Goal: Task Accomplishment & Management: Manage account settings

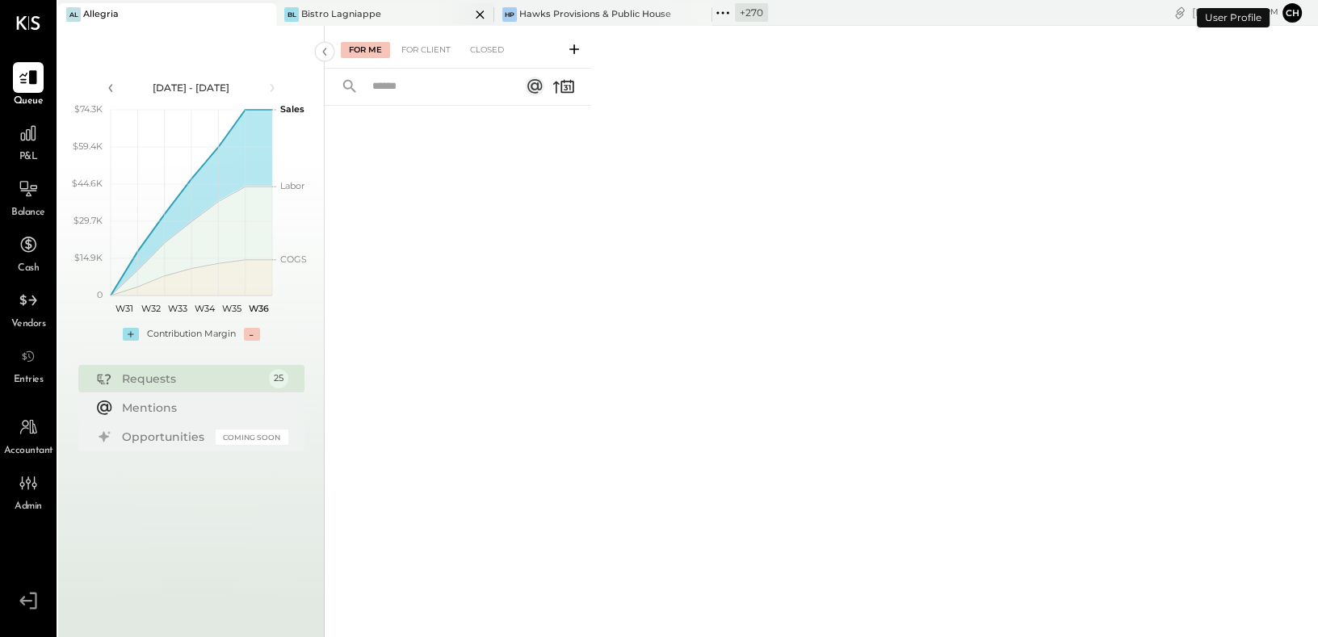
click at [481, 15] on icon at bounding box center [480, 14] width 20 height 19
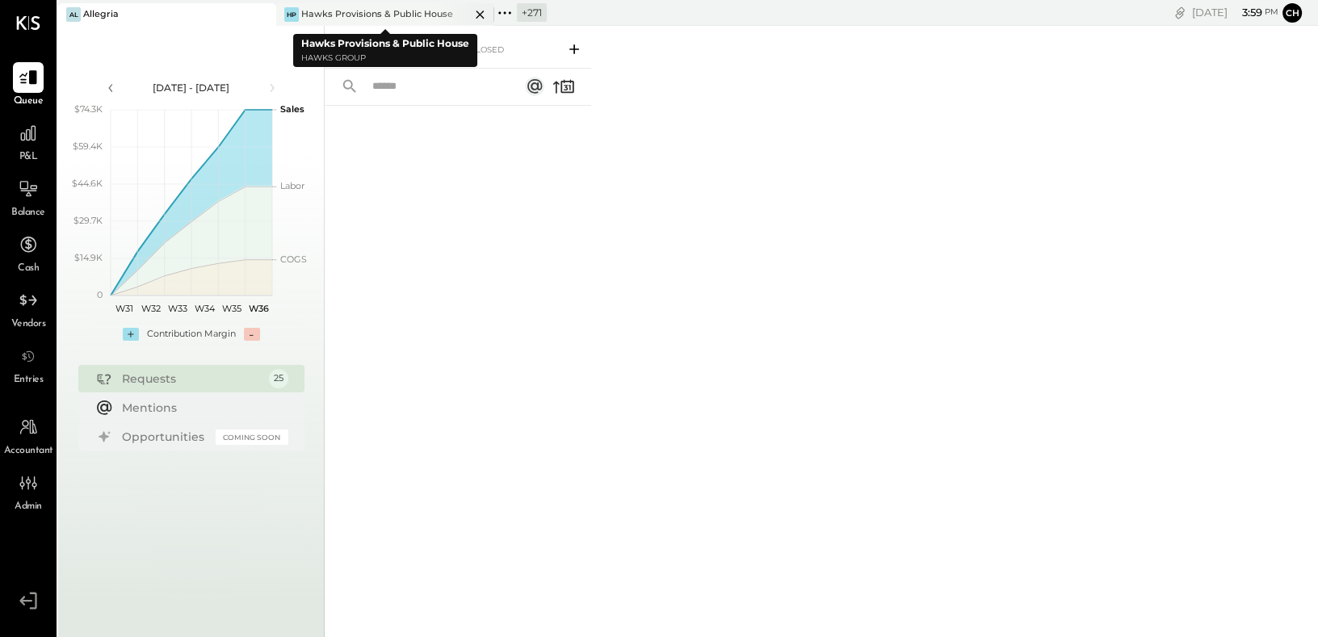
click at [481, 15] on icon at bounding box center [480, 14] width 20 height 19
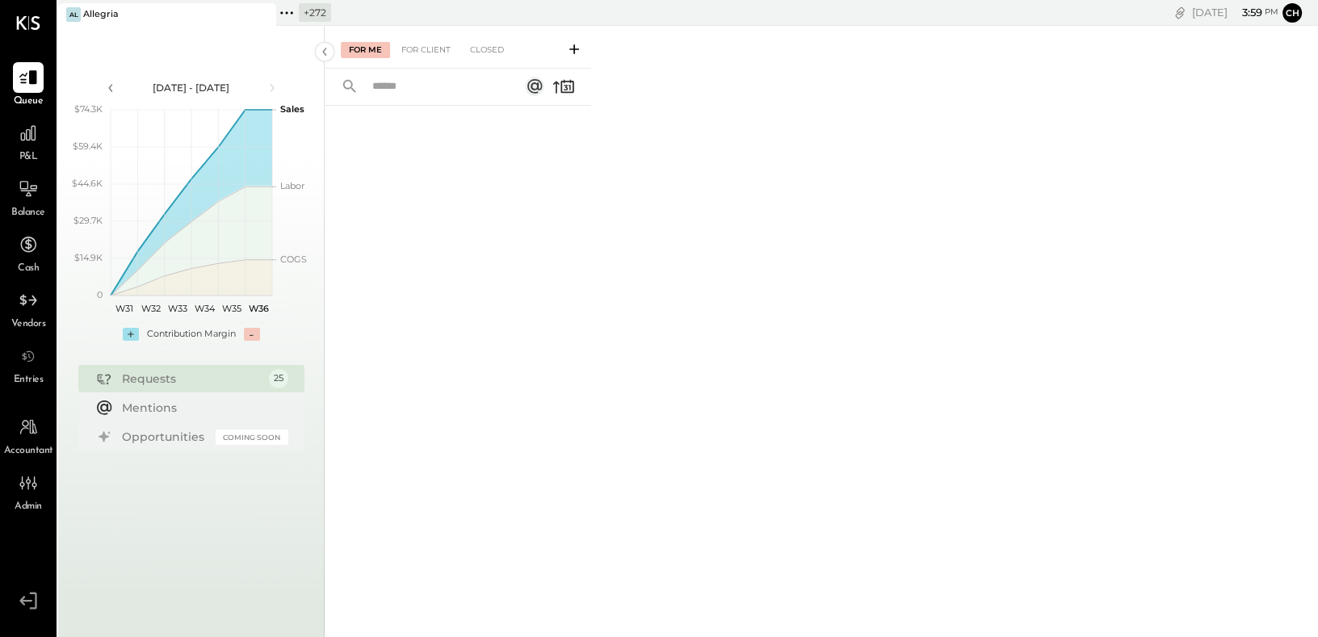
click at [292, 11] on icon at bounding box center [292, 12] width 2 height 2
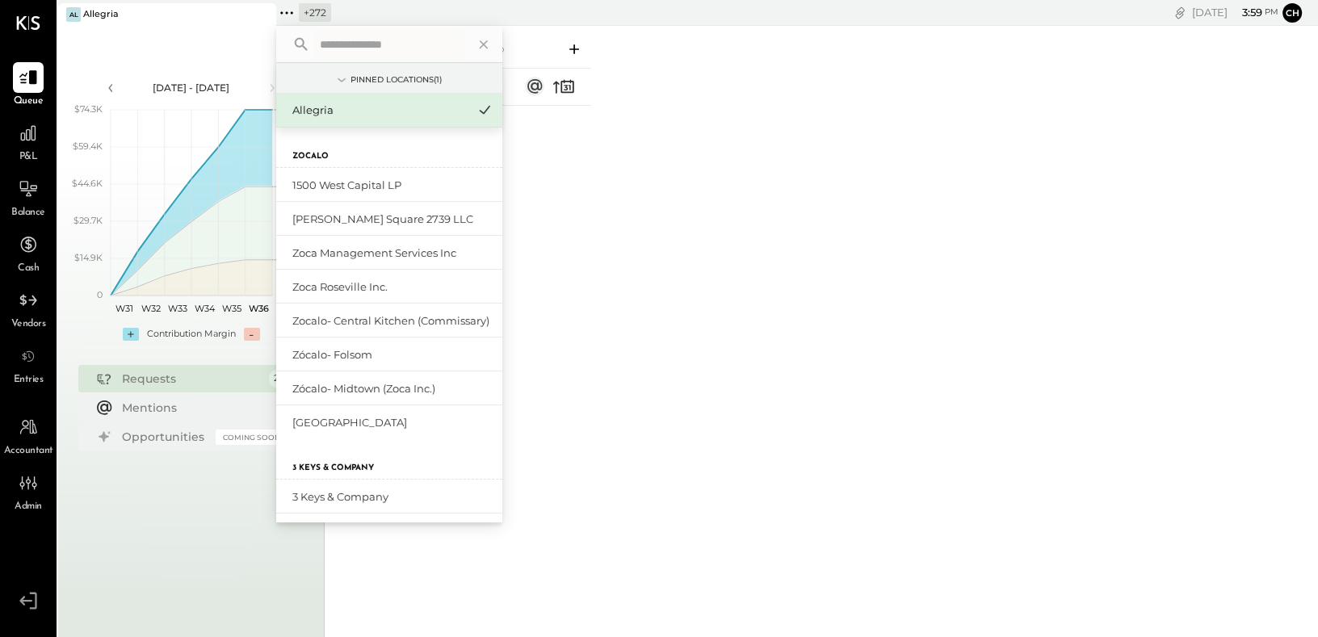
click at [354, 46] on input "text" at bounding box center [388, 44] width 150 height 29
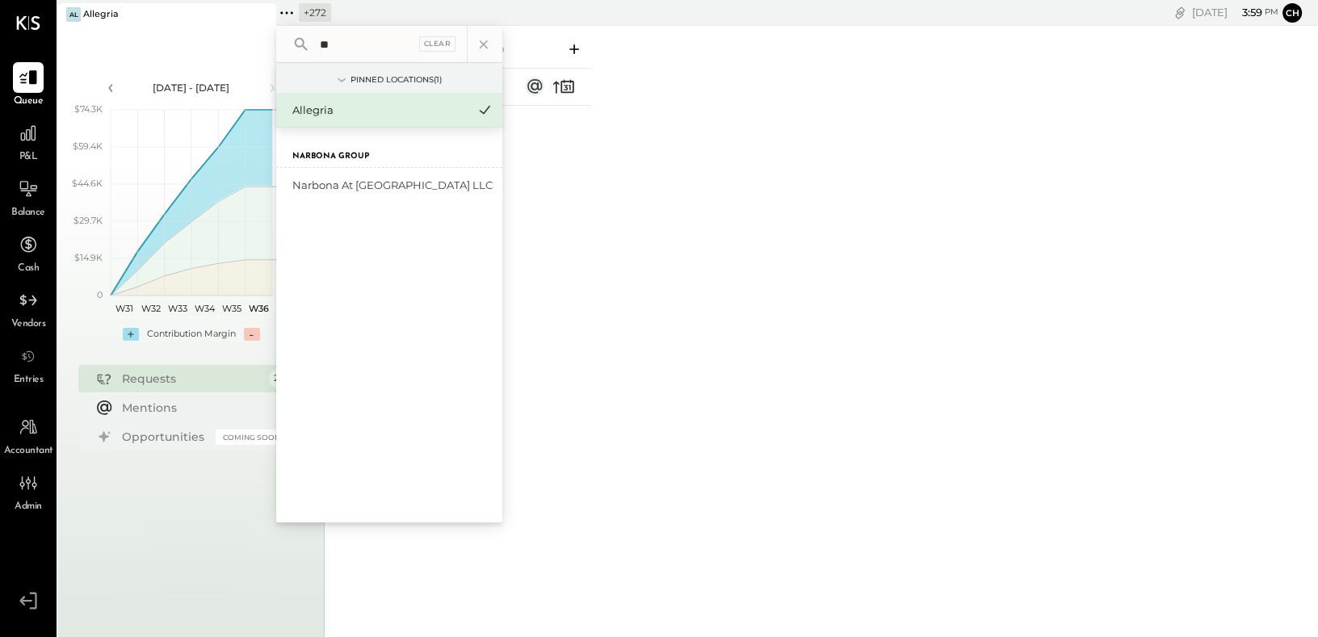
type input "*"
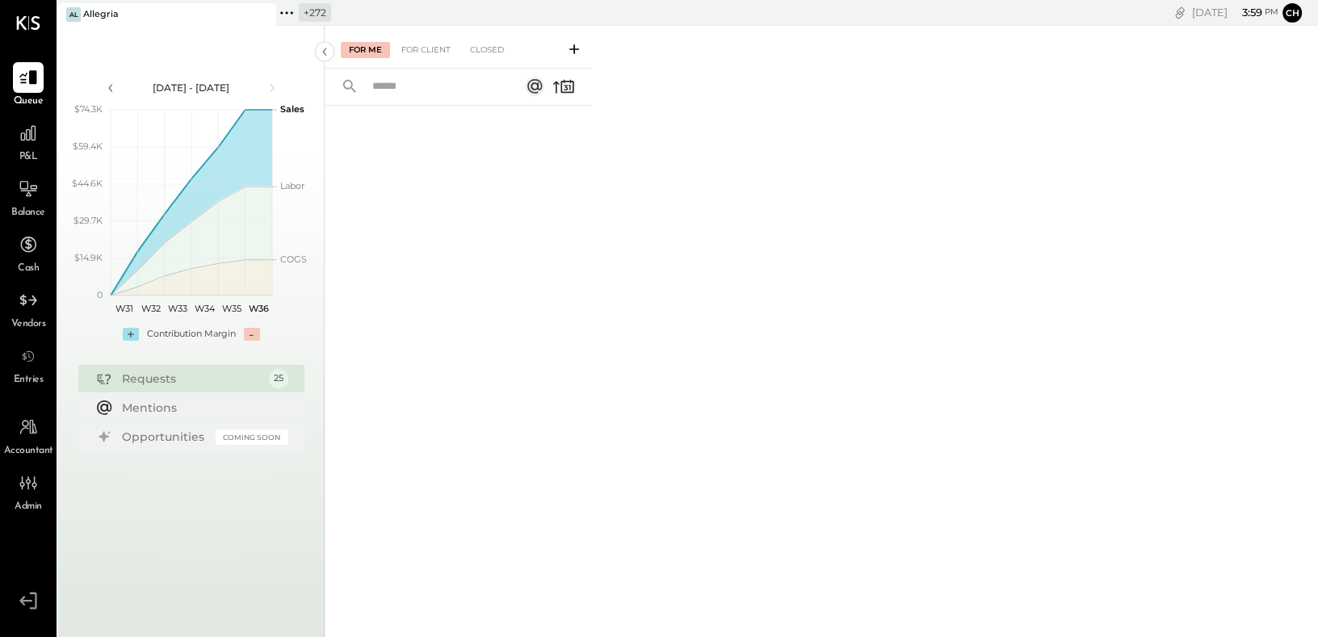
click at [290, 13] on icon at bounding box center [286, 12] width 21 height 21
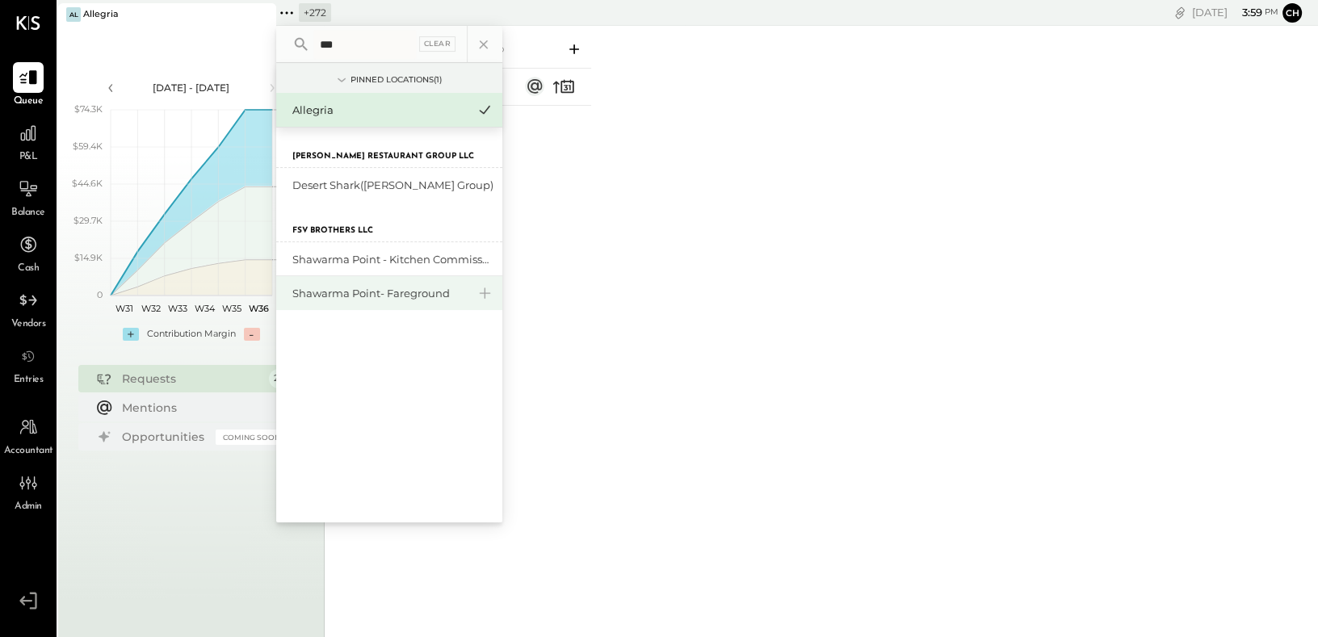
type input "***"
click at [373, 294] on div "Shawarma Point- Fareground" at bounding box center [379, 293] width 174 height 15
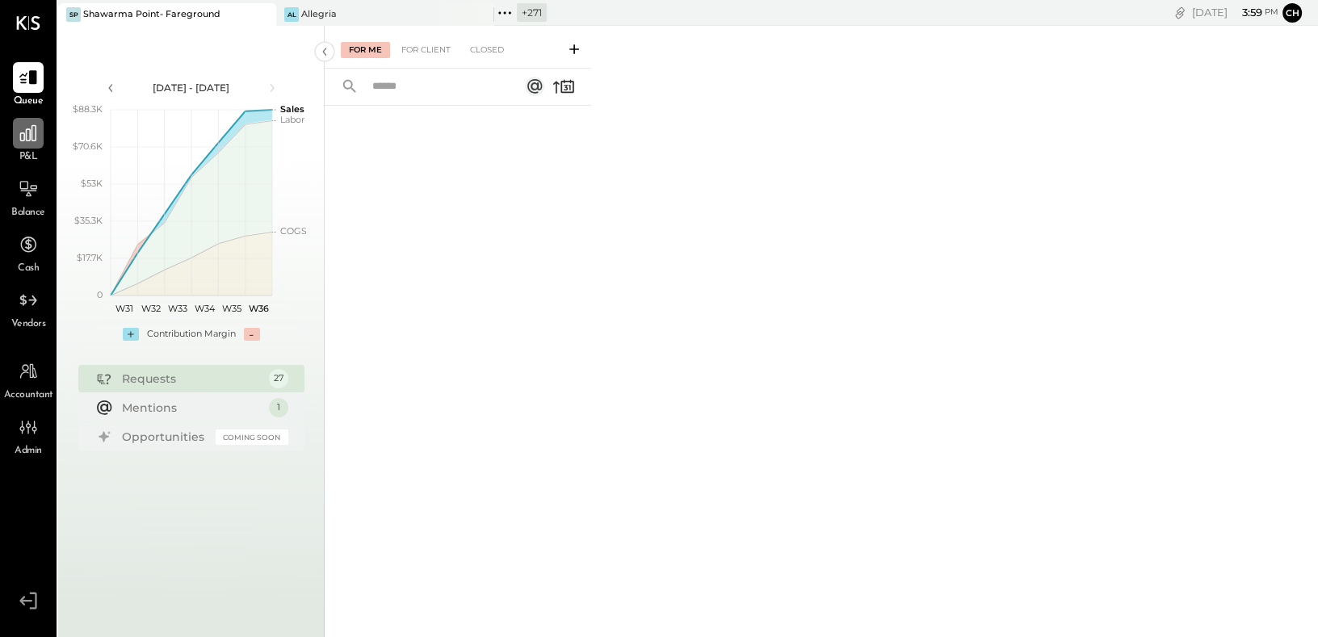
click at [25, 137] on icon at bounding box center [28, 133] width 21 height 21
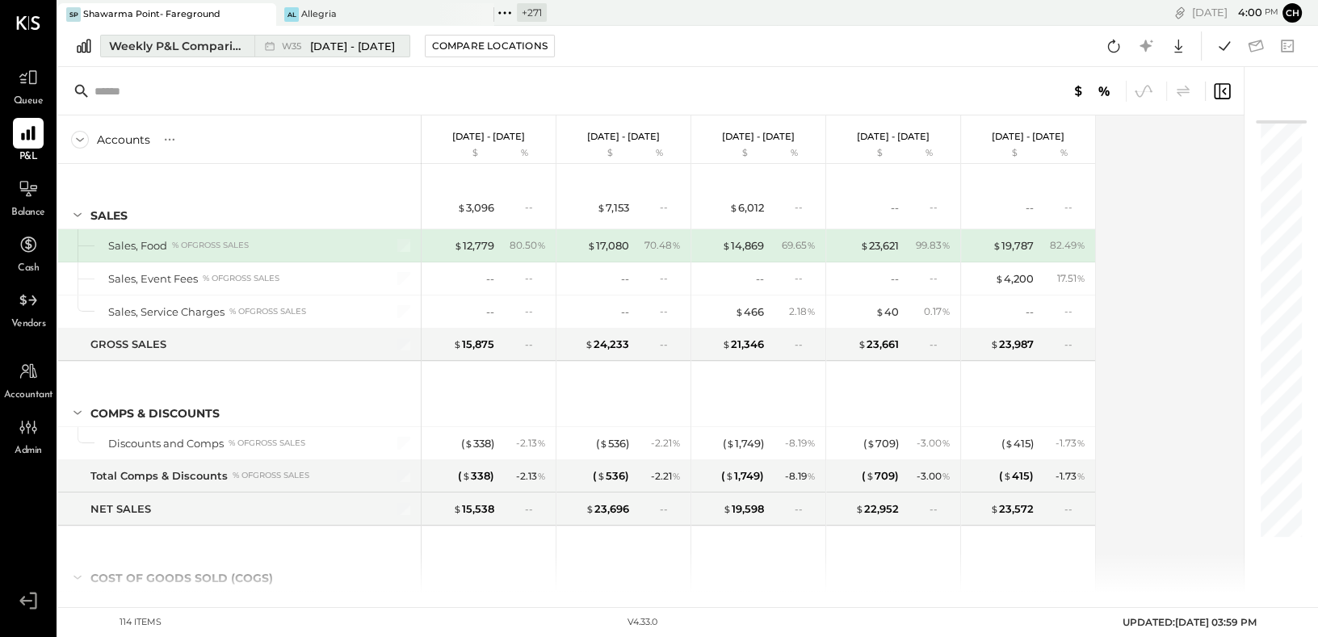
click at [221, 49] on div "Weekly P&L Comparison" at bounding box center [177, 46] width 136 height 16
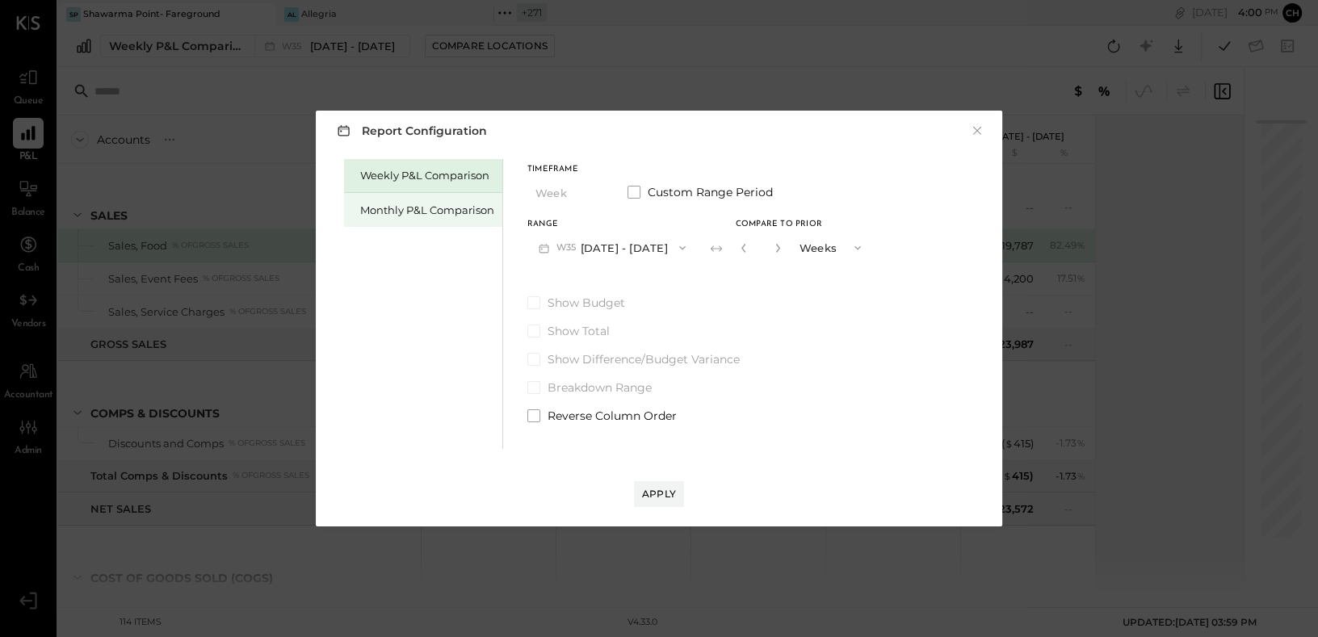
click at [428, 206] on div "Monthly P&L Comparison" at bounding box center [427, 210] width 134 height 15
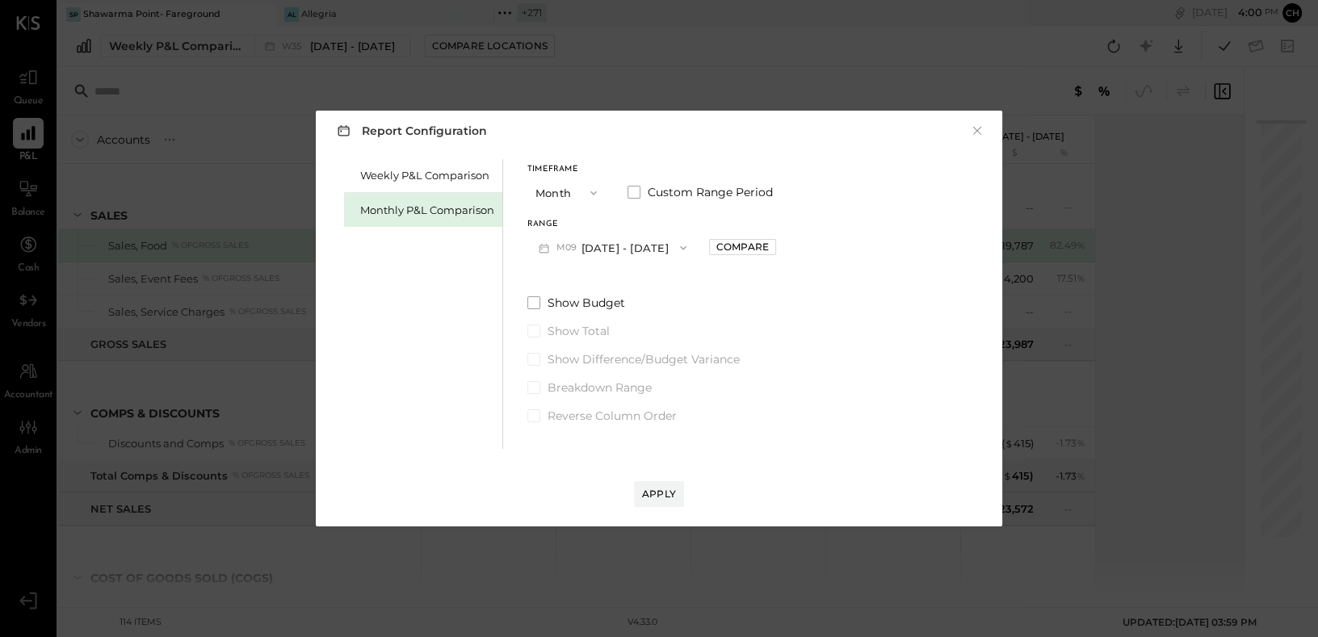
click at [610, 241] on button "M09 [DATE] - [DATE]" at bounding box center [613, 248] width 170 height 30
click at [630, 281] on span "[DATE] - [DATE]" at bounding box center [606, 284] width 77 height 14
click at [621, 249] on button "M08 [DATE] - [DATE]" at bounding box center [613, 248] width 170 height 30
click at [630, 283] on span "[DATE] - [DATE]" at bounding box center [606, 284] width 77 height 14
click at [614, 249] on button "M08 [DATE] - [DATE]" at bounding box center [613, 248] width 170 height 30
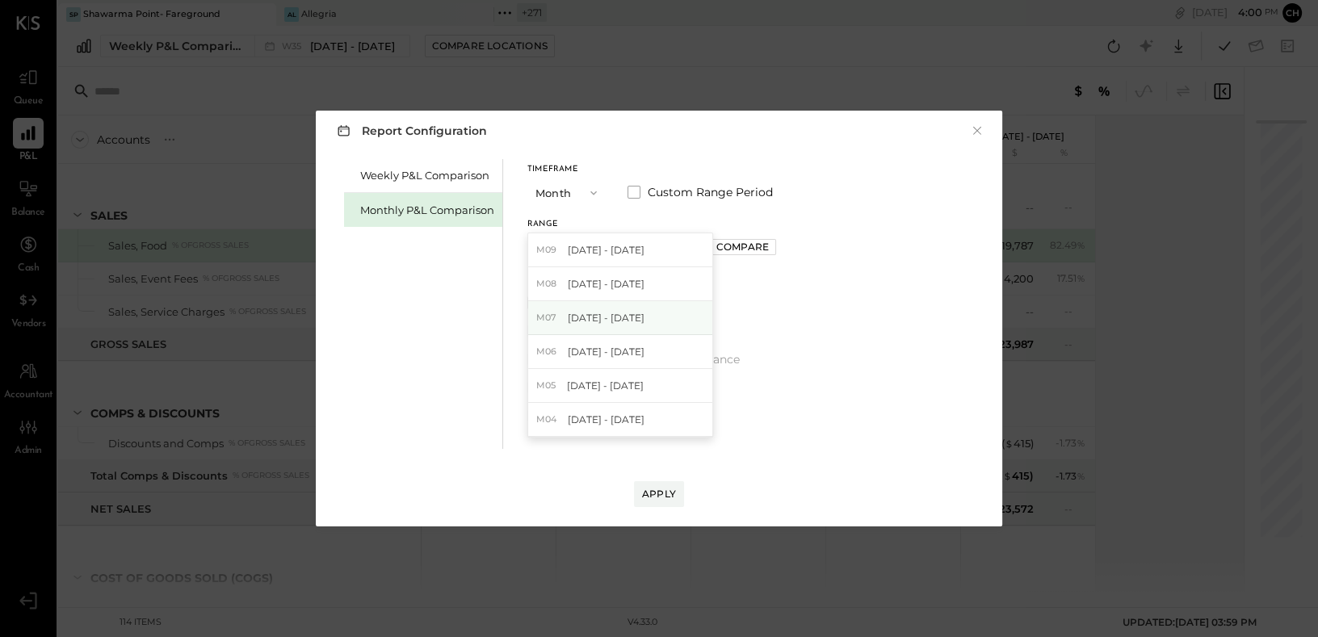
click at [621, 311] on span "[DATE] - [DATE]" at bounding box center [606, 318] width 77 height 14
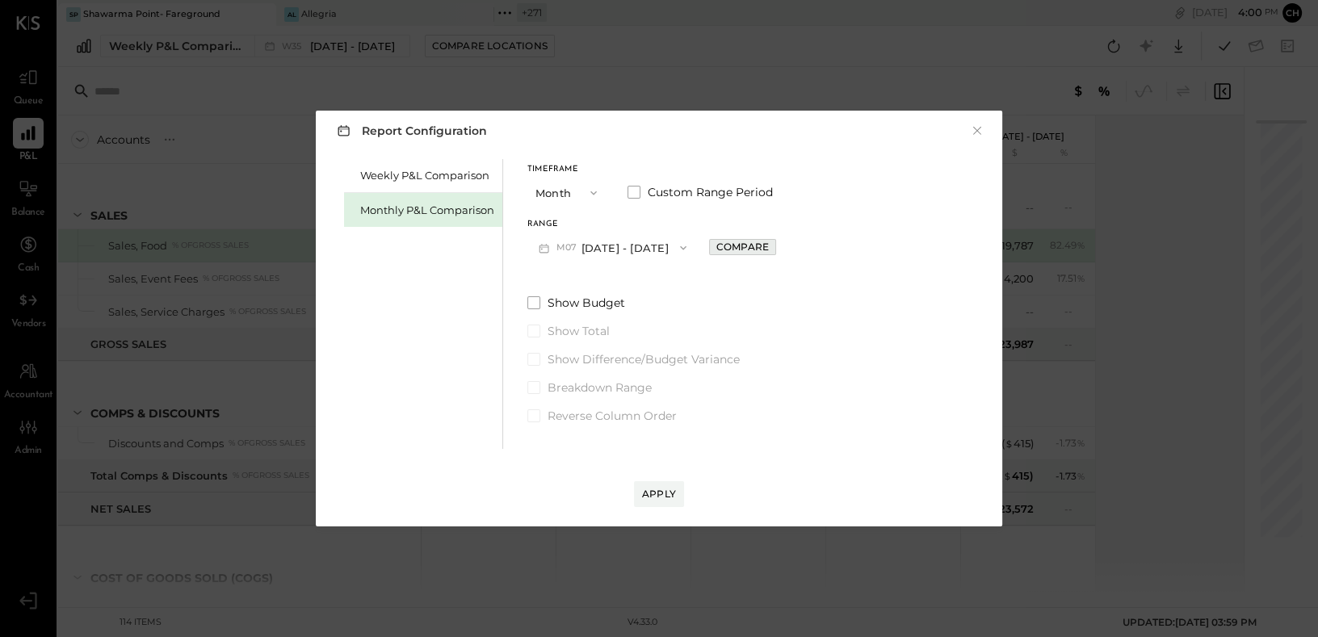
click at [717, 248] on div "Compare" at bounding box center [743, 247] width 53 height 14
click at [774, 245] on icon "button" at bounding box center [779, 248] width 10 height 10
type input "*"
click at [666, 495] on div "Apply" at bounding box center [659, 494] width 34 height 14
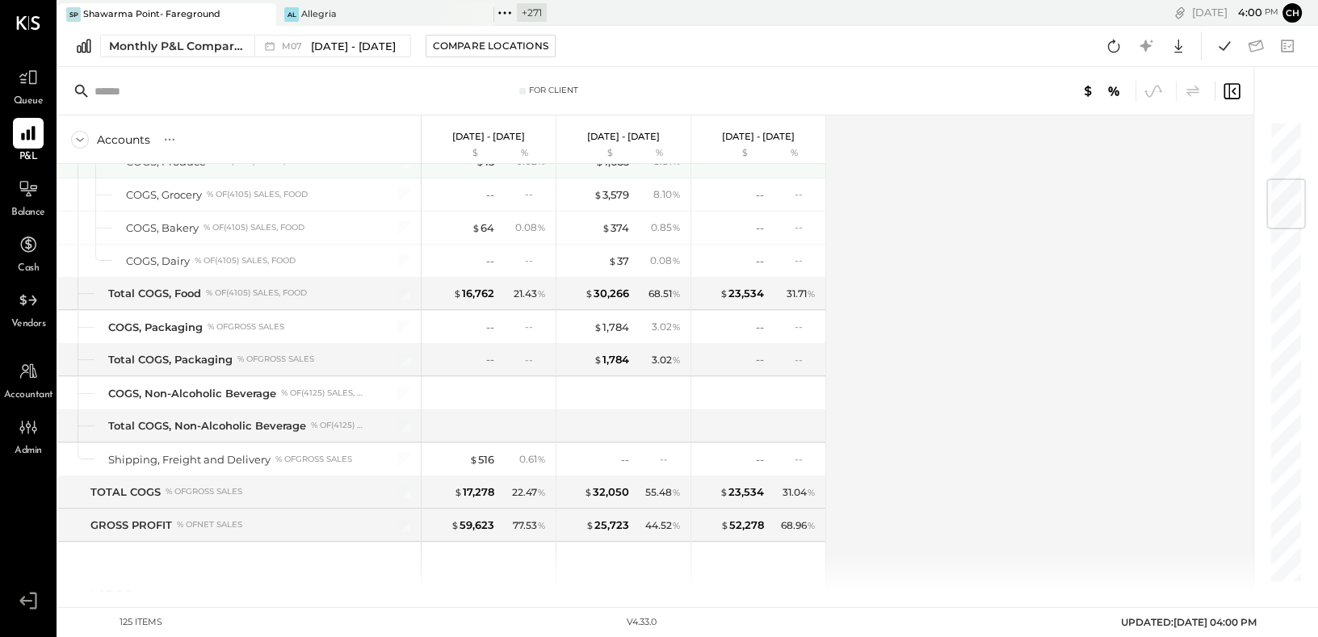
scroll to position [385, 0]
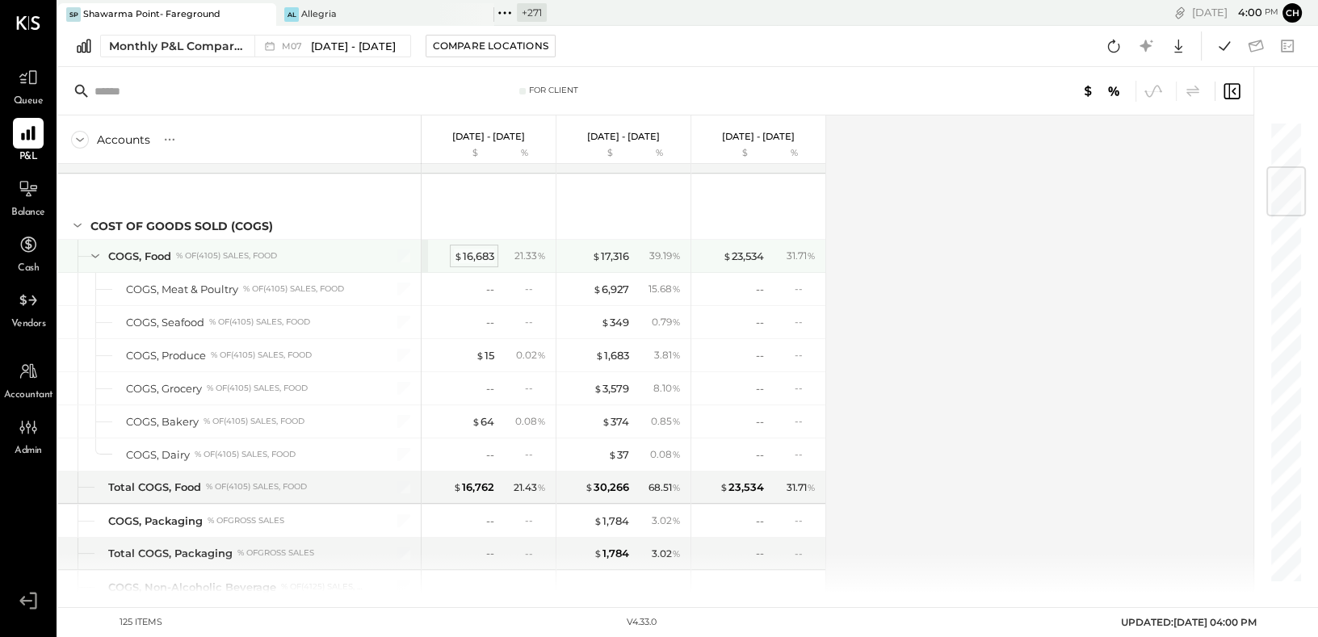
click at [484, 255] on div "$ 16,683" at bounding box center [474, 256] width 40 height 15
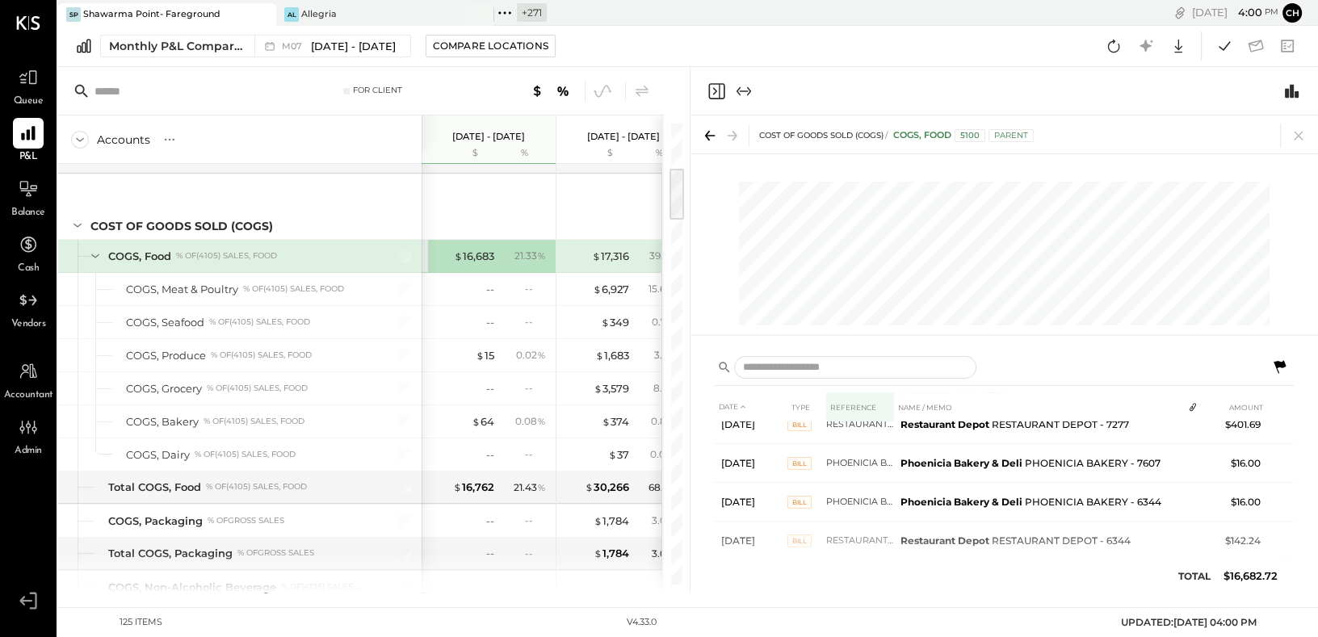
scroll to position [535, 0]
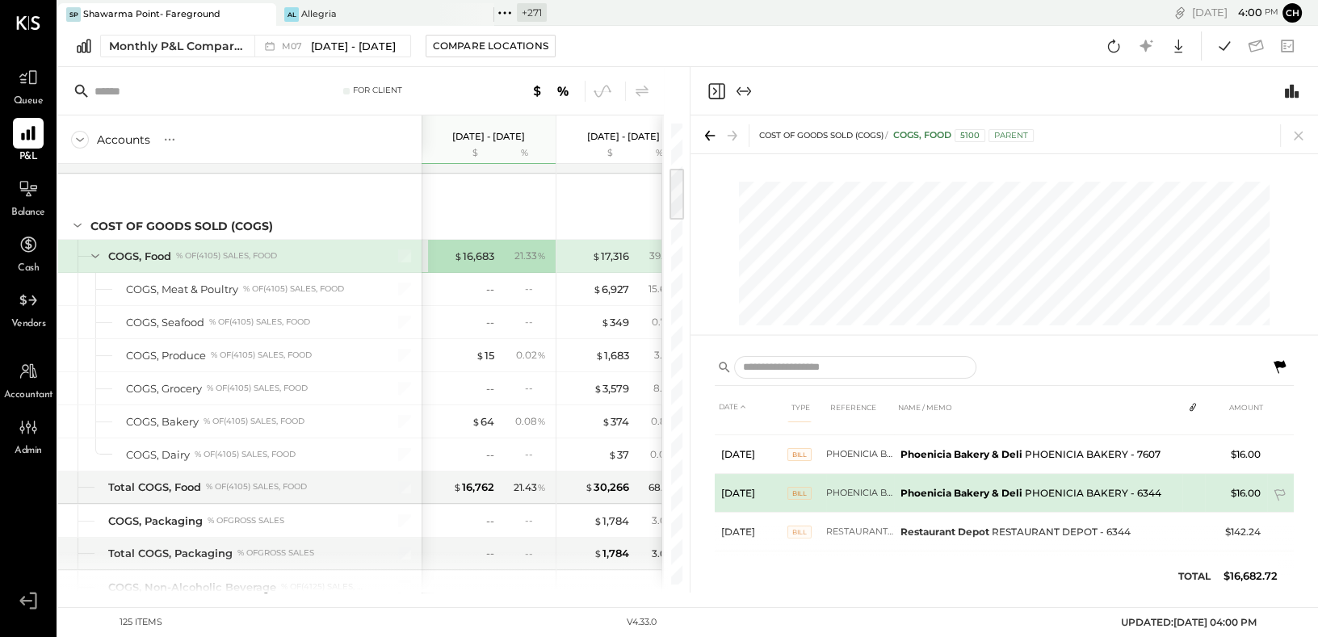
click at [803, 487] on span "BILL" at bounding box center [800, 493] width 24 height 13
click at [927, 487] on b "Phoenicia Bakery & Deli" at bounding box center [962, 493] width 122 height 12
click at [1178, 481] on td "Phoenicia Bakery & Deli PHOENICIA BAKERY - 6344" at bounding box center [1038, 493] width 288 height 39
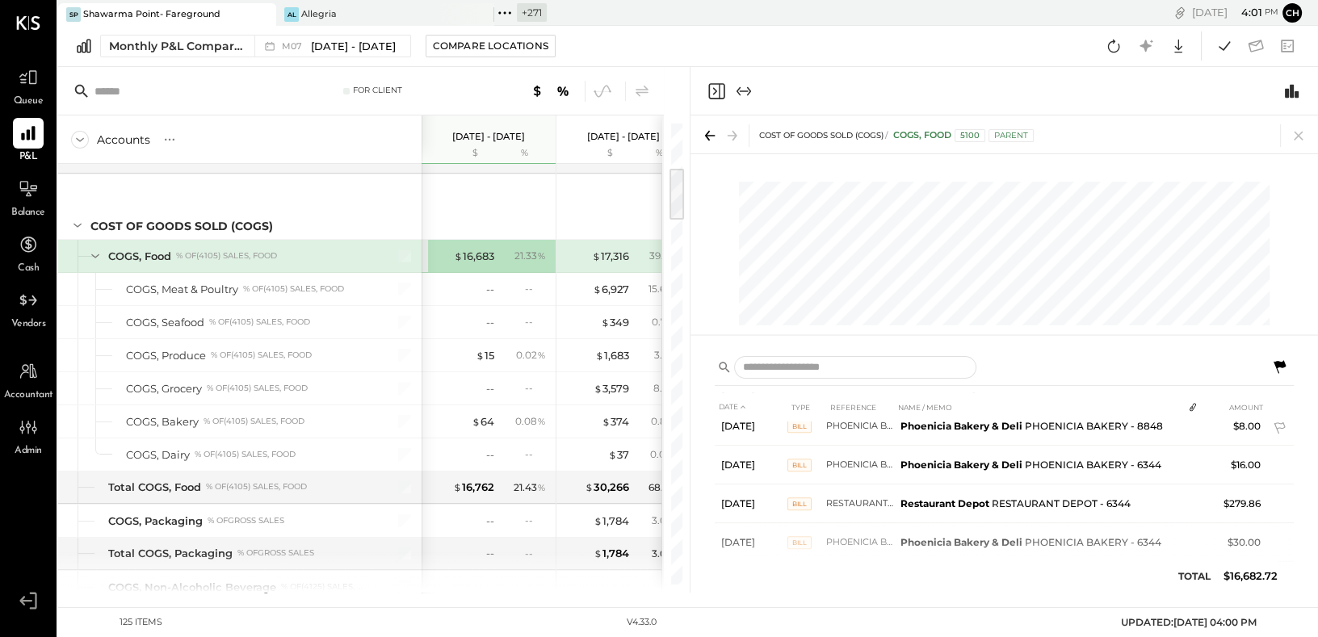
scroll to position [1724, 0]
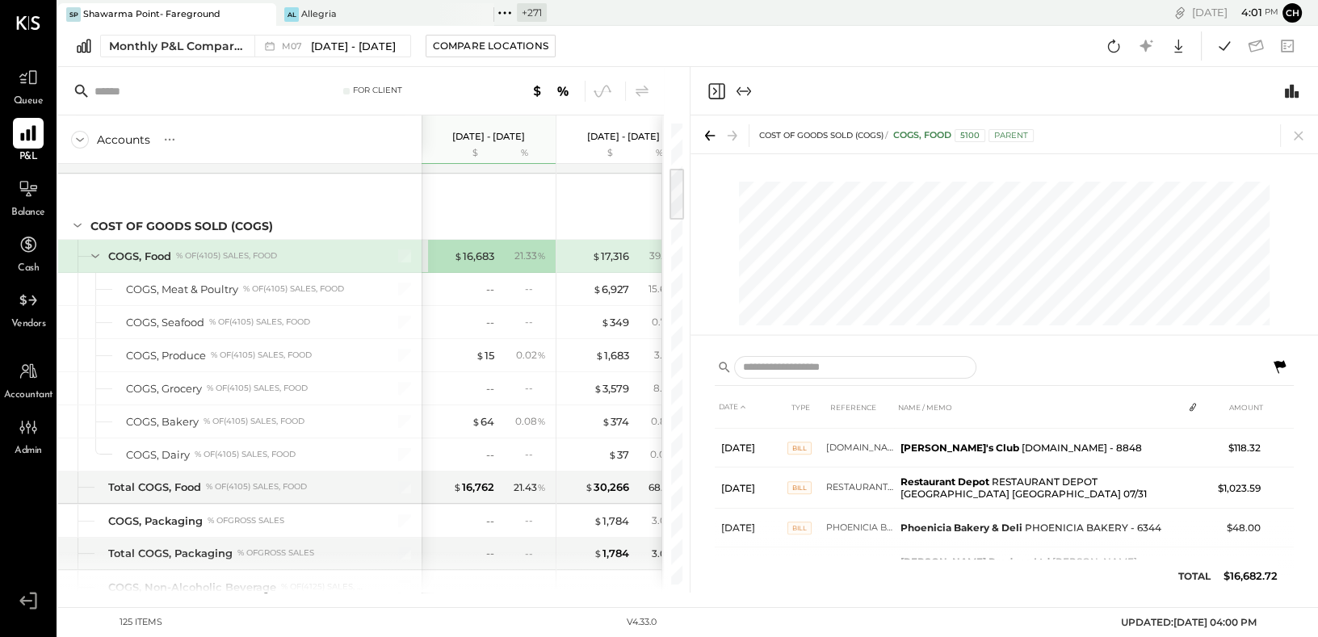
click at [23, 141] on icon at bounding box center [28, 133] width 21 height 21
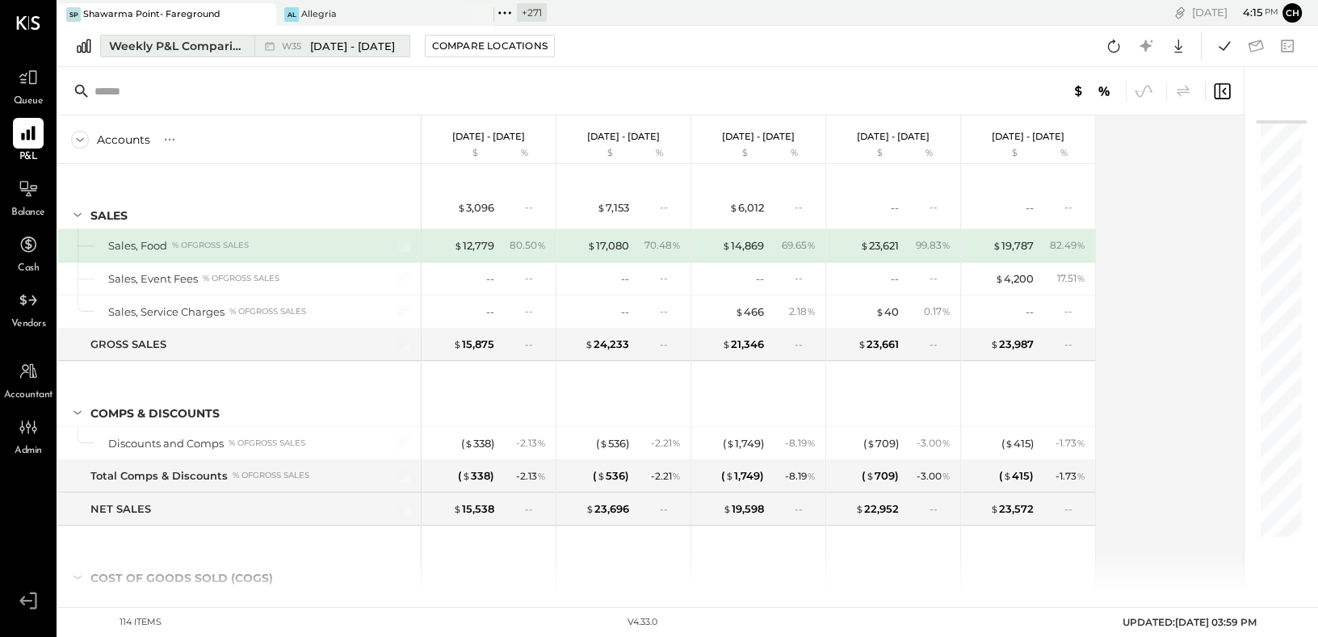
click at [193, 49] on div "Weekly P&L Comparison" at bounding box center [177, 46] width 136 height 16
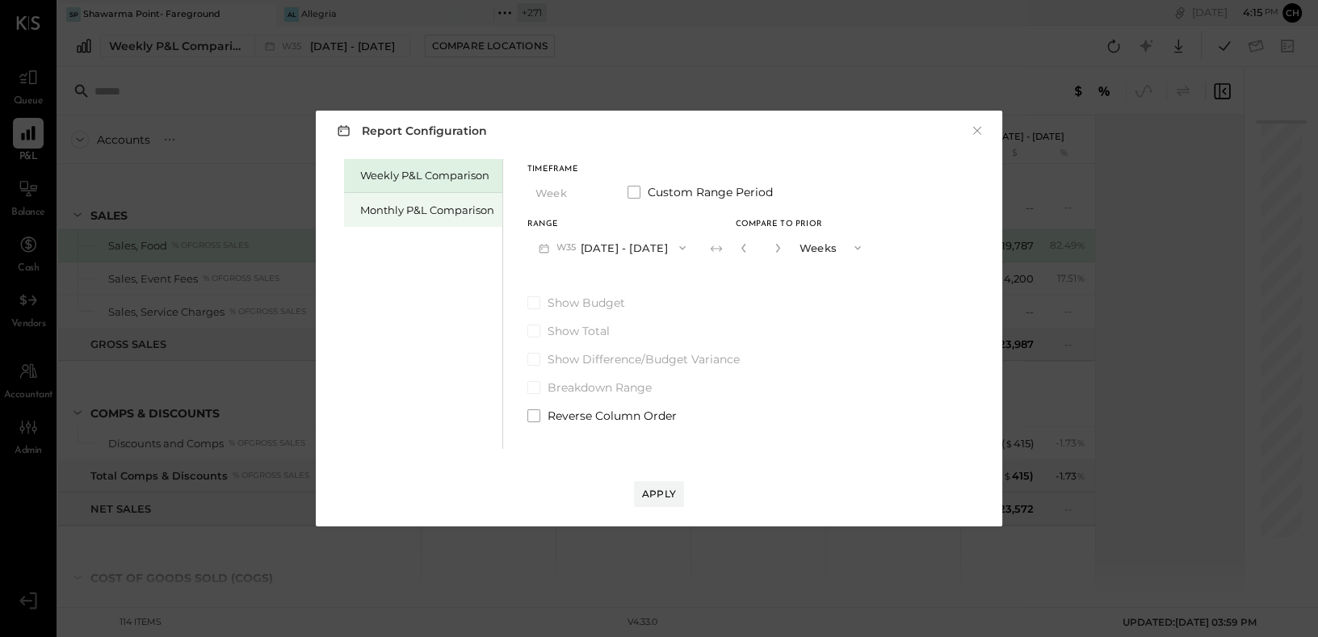
click at [422, 216] on div "Monthly P&L Comparison" at bounding box center [427, 210] width 134 height 15
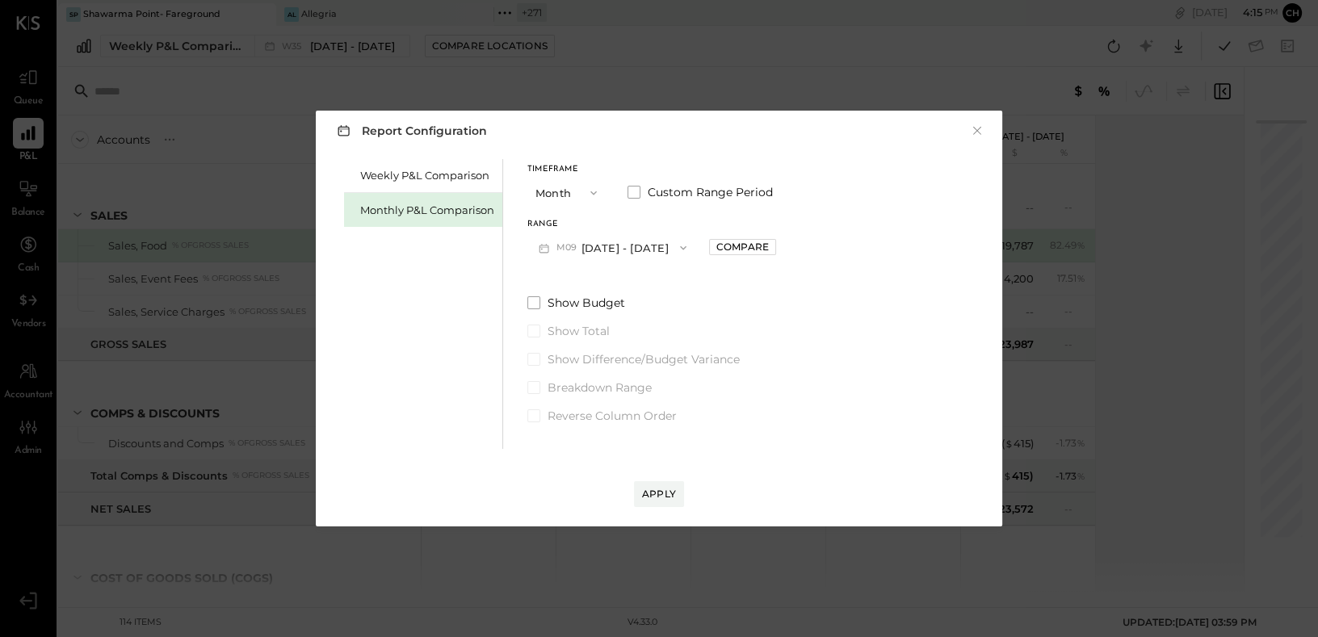
click at [636, 246] on button "M09 [DATE] - [DATE]" at bounding box center [613, 248] width 170 height 30
click at [634, 312] on div "M07 [DATE] - [DATE]" at bounding box center [620, 318] width 184 height 34
click at [723, 246] on div "Compare" at bounding box center [743, 247] width 53 height 14
click at [776, 246] on icon "button" at bounding box center [778, 248] width 4 height 9
type input "*"
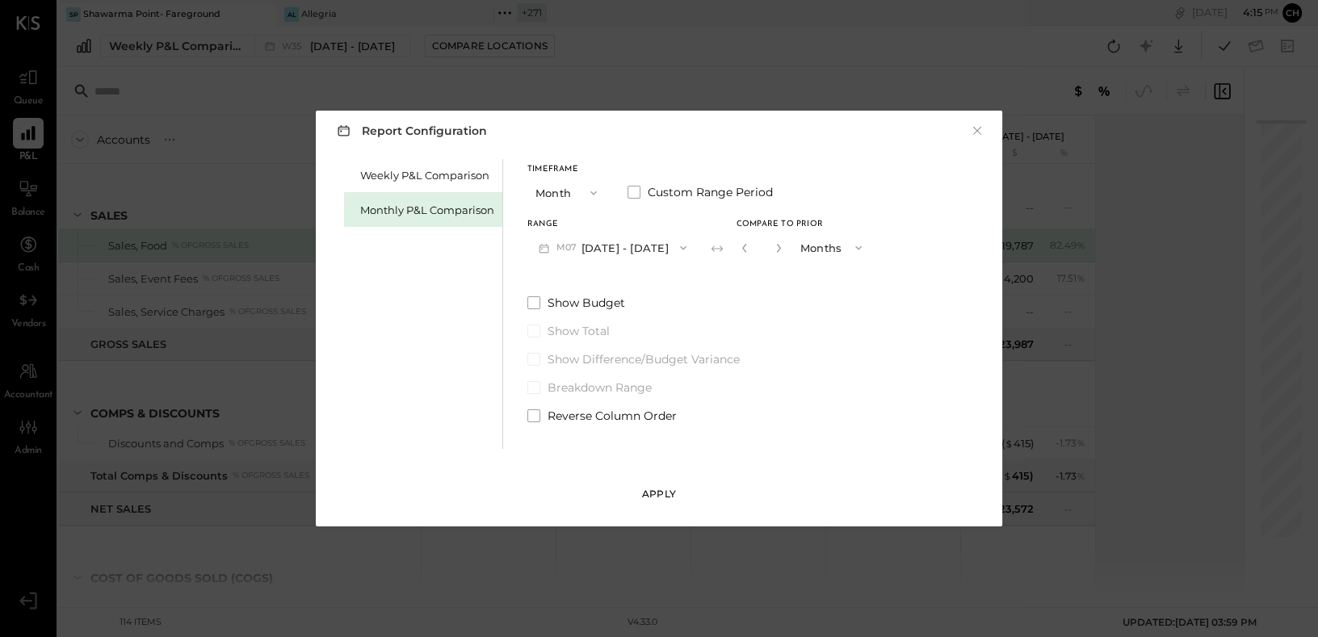
click at [665, 493] on div "Apply" at bounding box center [659, 494] width 34 height 14
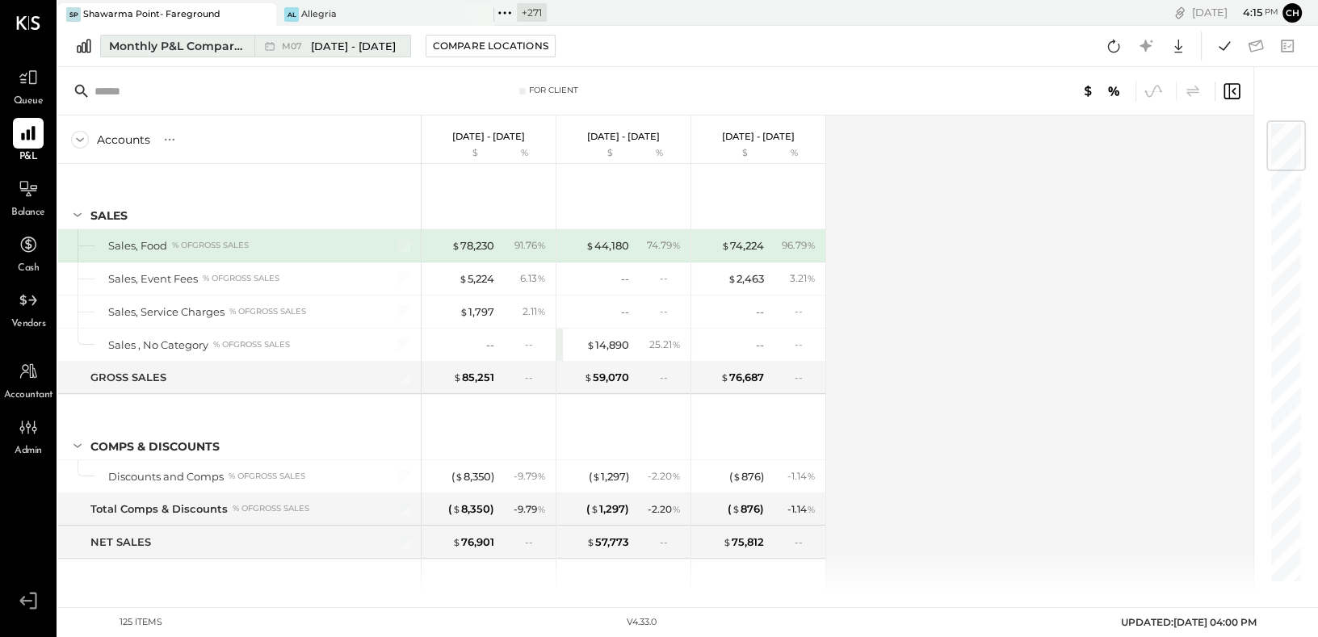
click at [240, 42] on div "Monthly P&L Comparison" at bounding box center [177, 46] width 136 height 16
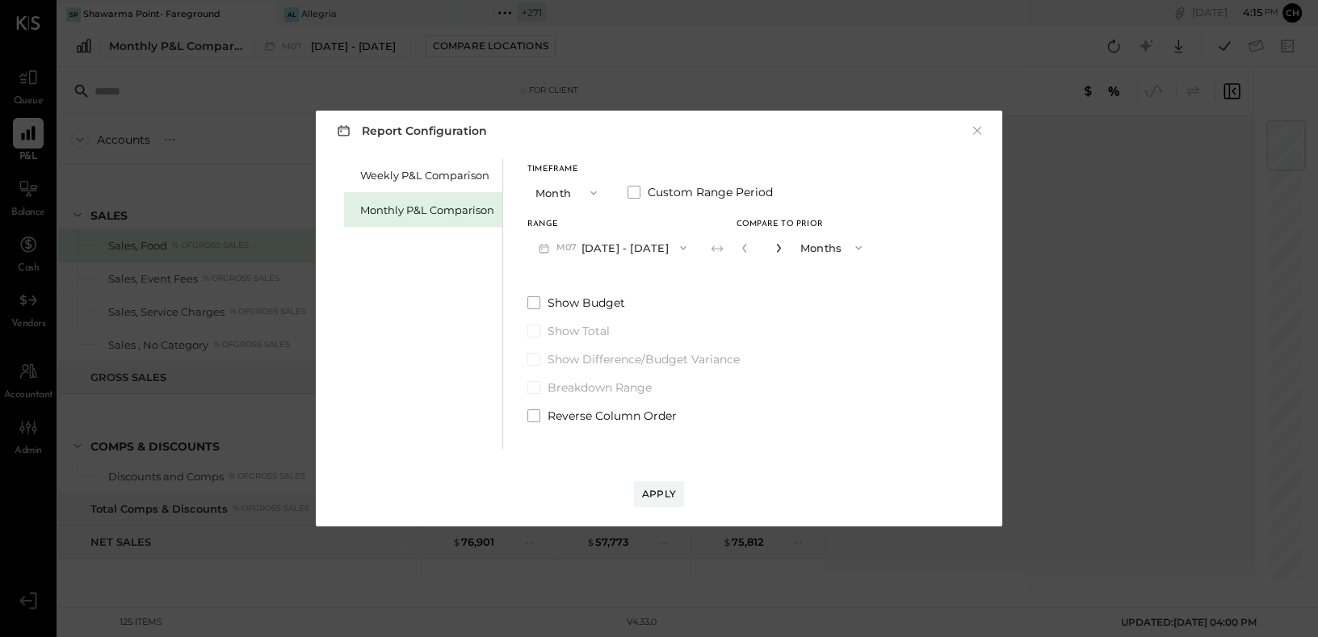
click at [774, 247] on icon "button" at bounding box center [779, 248] width 10 height 10
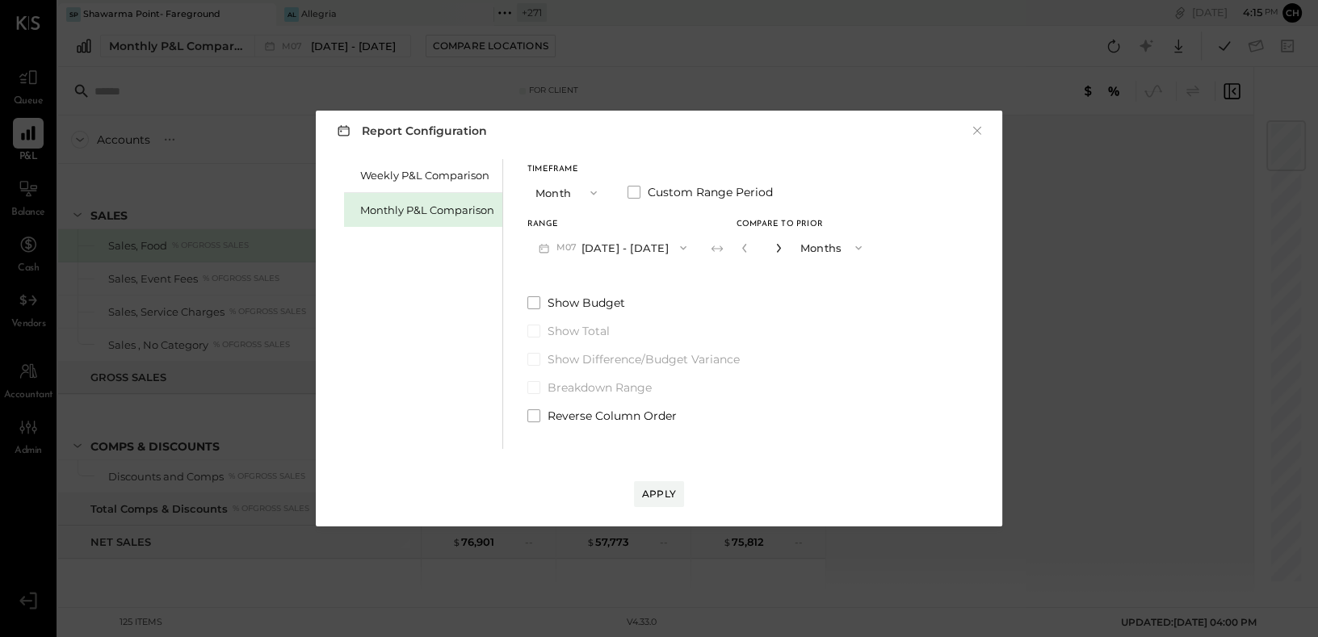
click at [774, 247] on icon "button" at bounding box center [779, 248] width 10 height 10
type input "**"
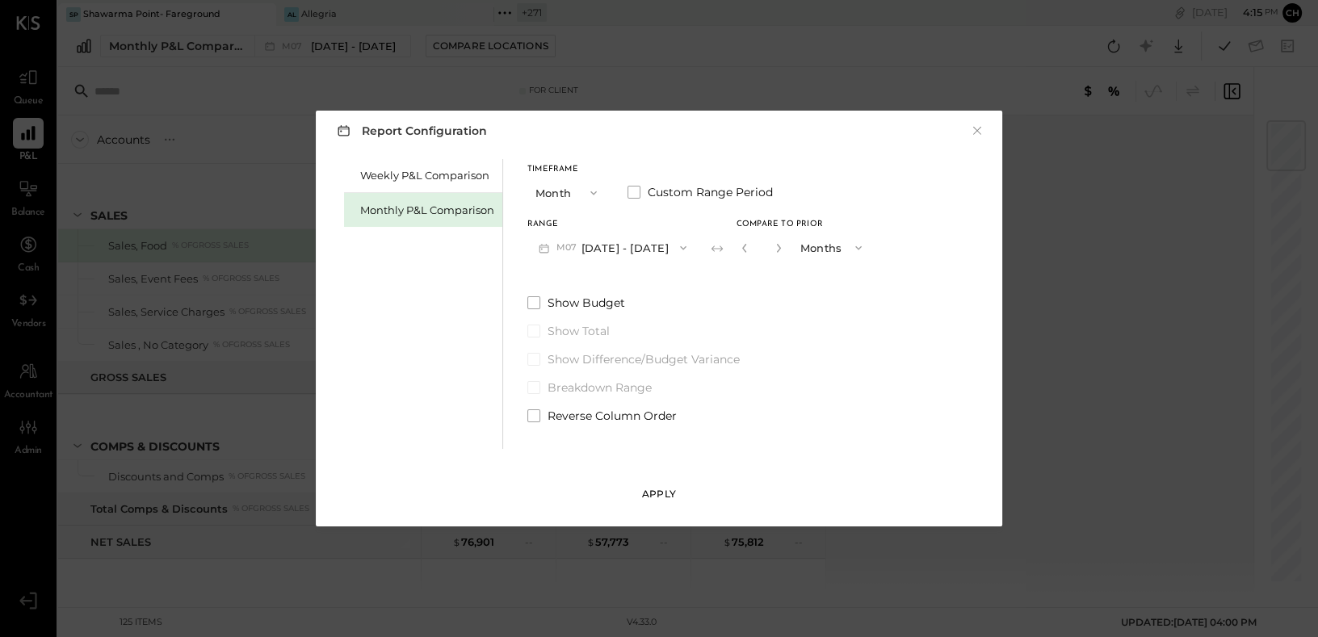
click at [659, 494] on div "Apply" at bounding box center [659, 494] width 34 height 14
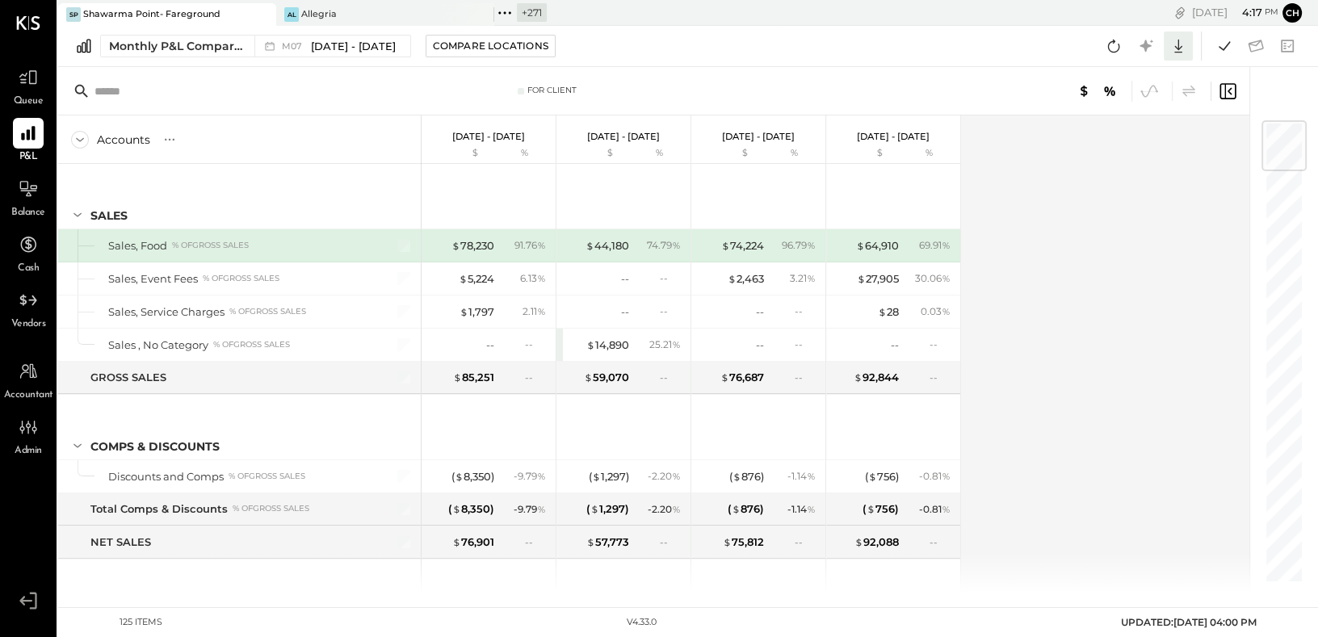
click at [1177, 53] on icon at bounding box center [1178, 46] width 21 height 21
click at [1145, 99] on div "Google Sheets" at bounding box center [1128, 107] width 129 height 34
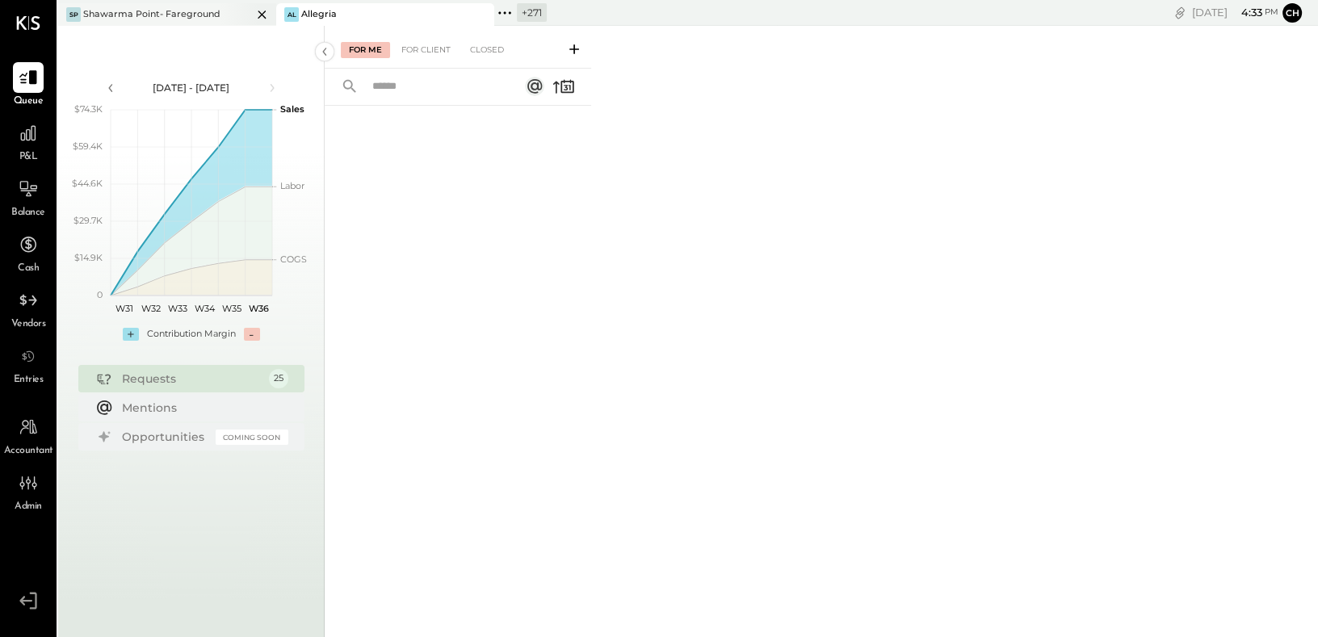
click at [220, 19] on div at bounding box center [248, 14] width 57 height 22
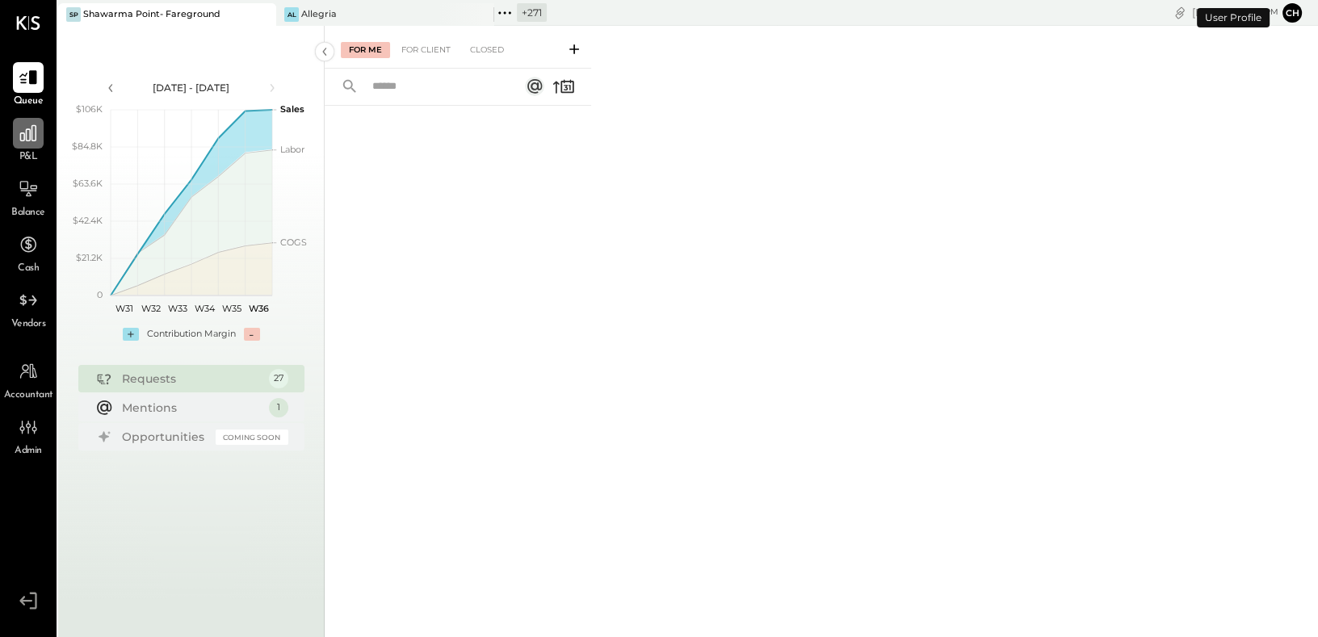
click at [36, 135] on icon at bounding box center [28, 133] width 16 height 16
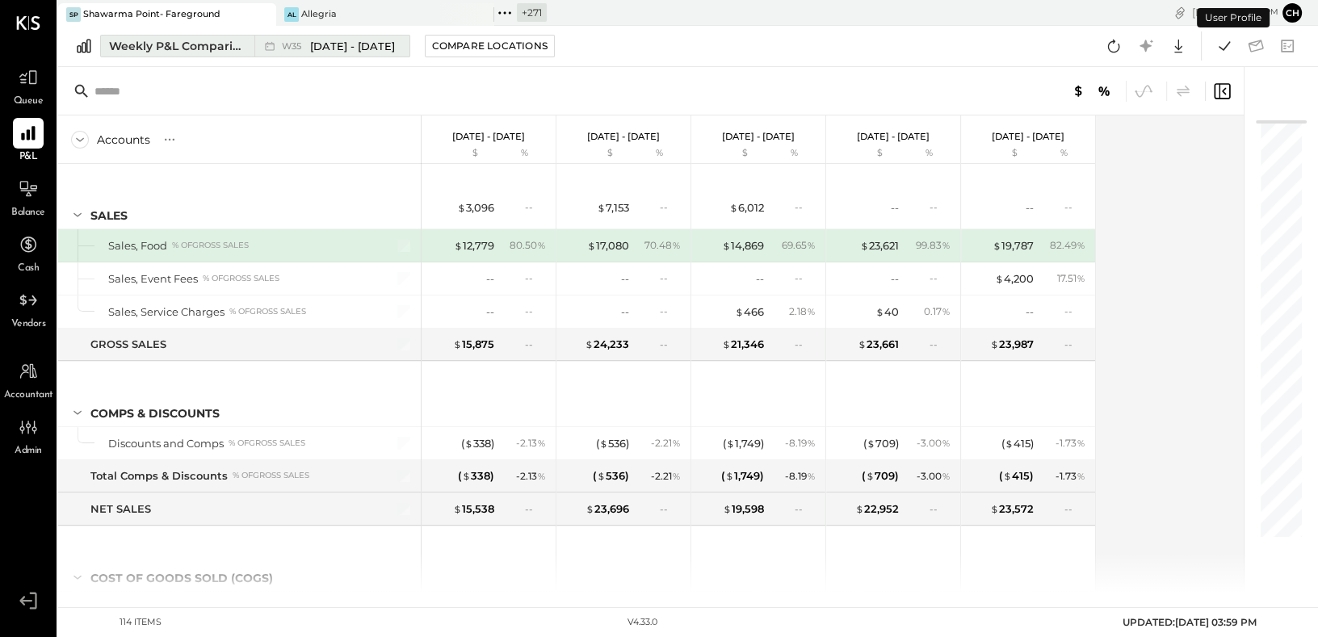
click at [373, 52] on span "[DATE] - [DATE]" at bounding box center [352, 46] width 85 height 15
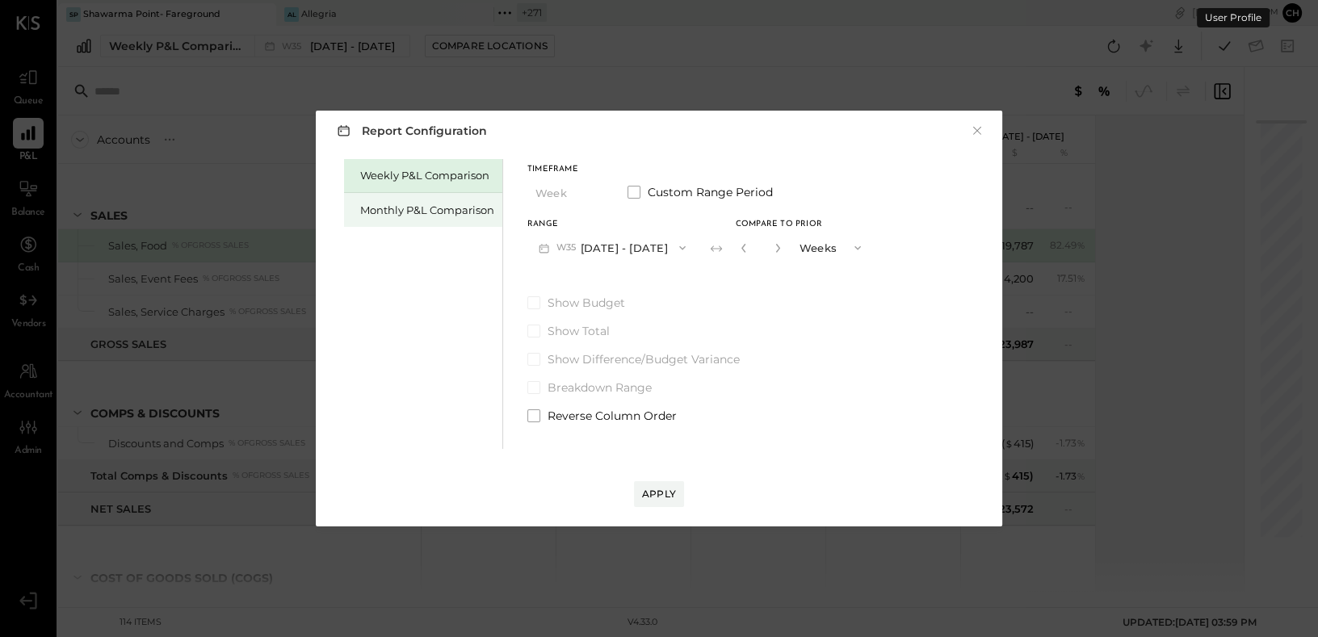
click at [481, 209] on div "Monthly P&L Comparison" at bounding box center [427, 210] width 134 height 15
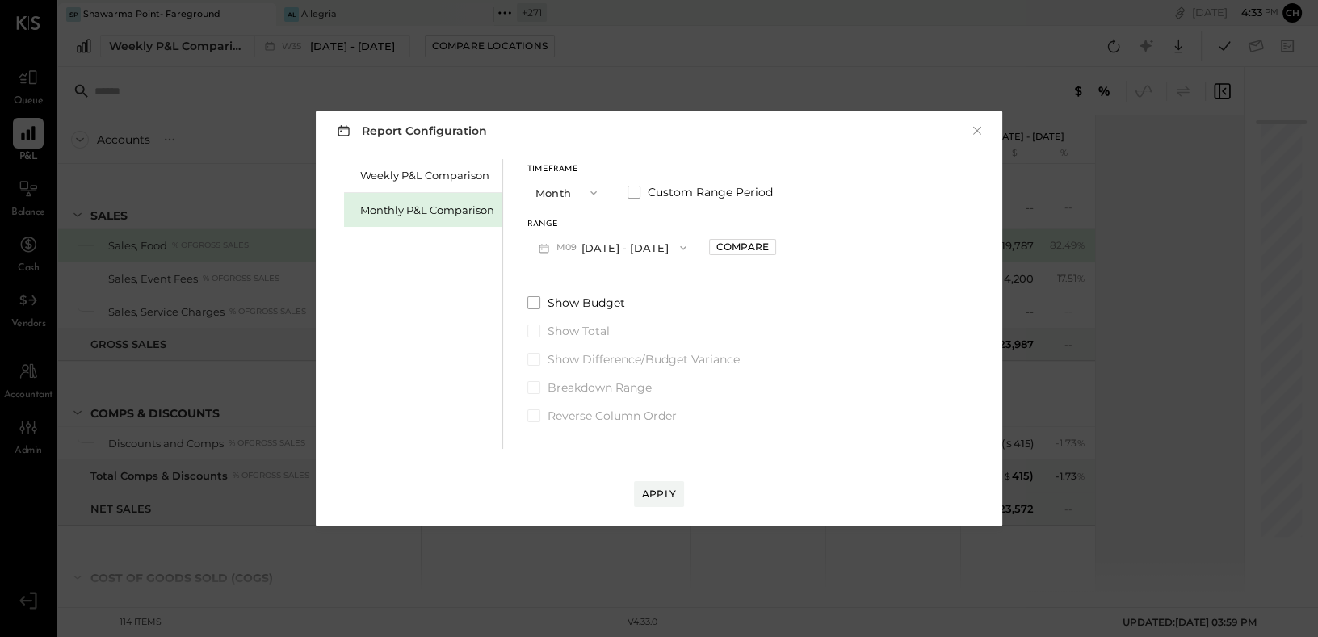
click at [608, 249] on button "M09 [DATE] - [DATE]" at bounding box center [613, 248] width 170 height 30
click at [979, 130] on button "×" at bounding box center [977, 131] width 15 height 16
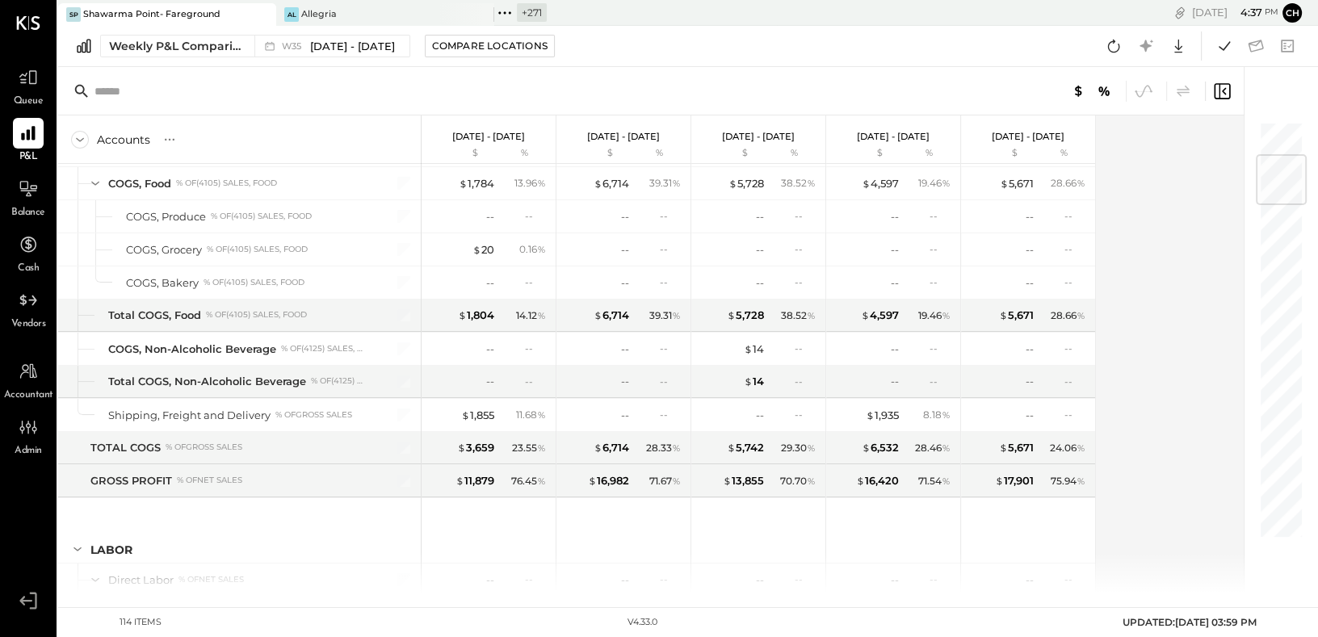
scroll to position [140, 0]
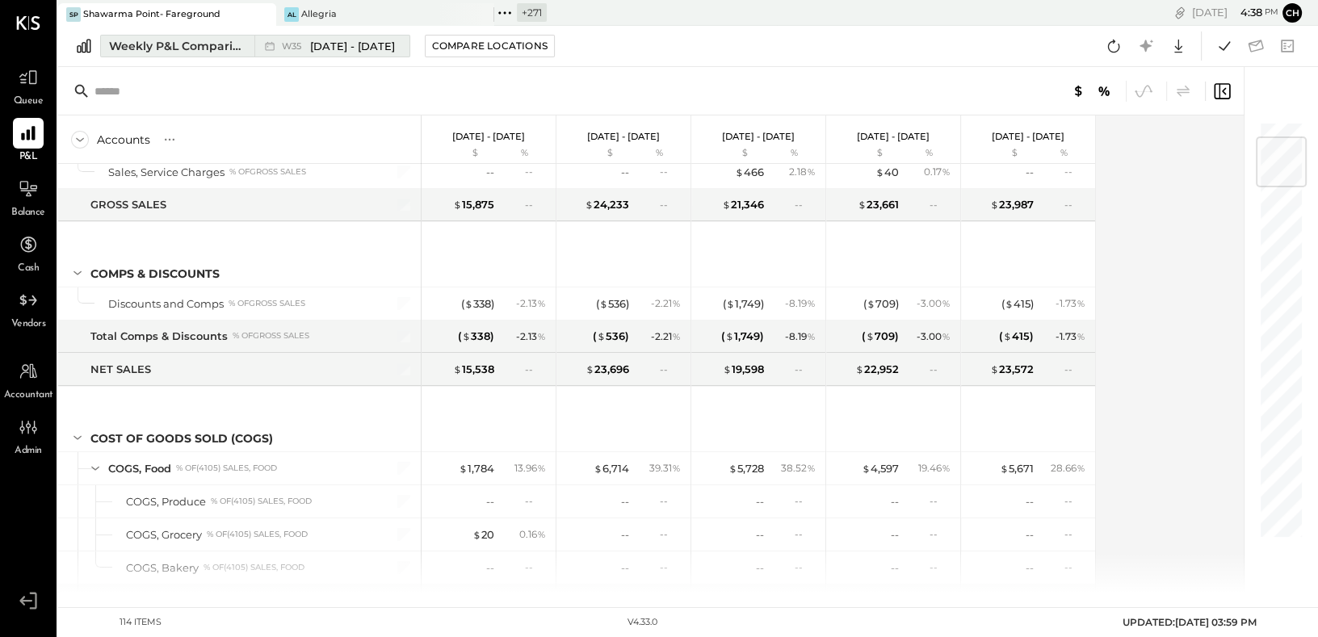
click at [232, 53] on div "Weekly P&L Comparison" at bounding box center [177, 46] width 136 height 16
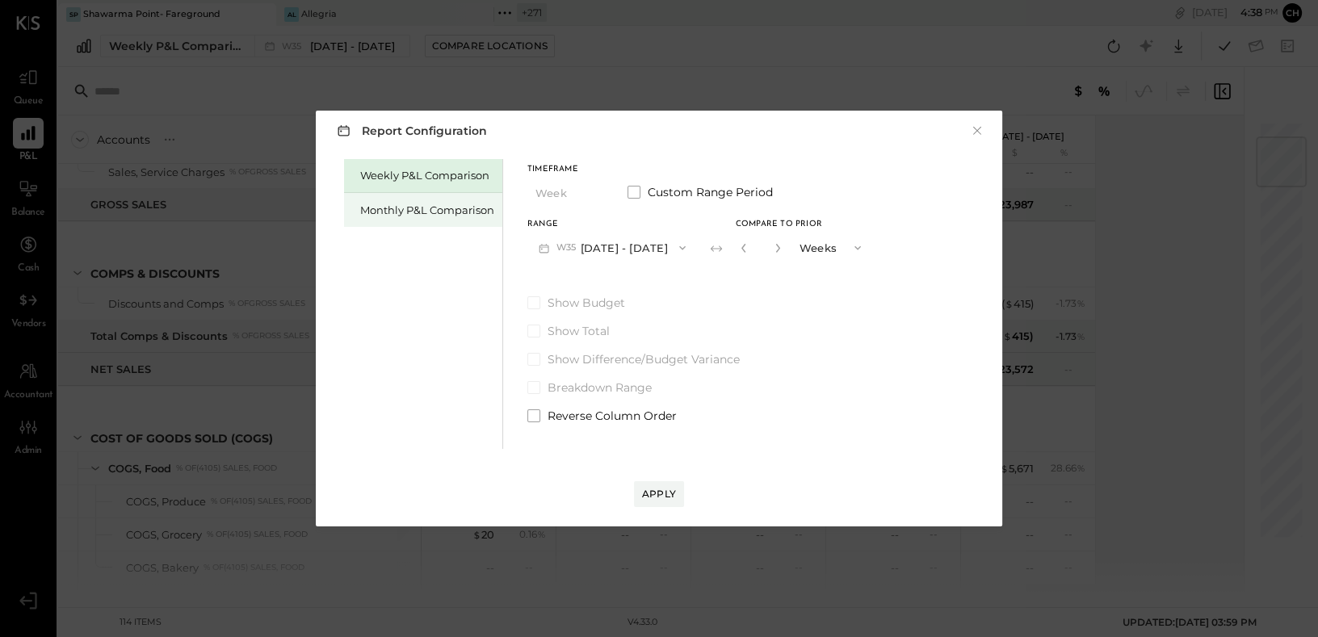
click at [416, 209] on div "Monthly P&L Comparison" at bounding box center [427, 210] width 134 height 15
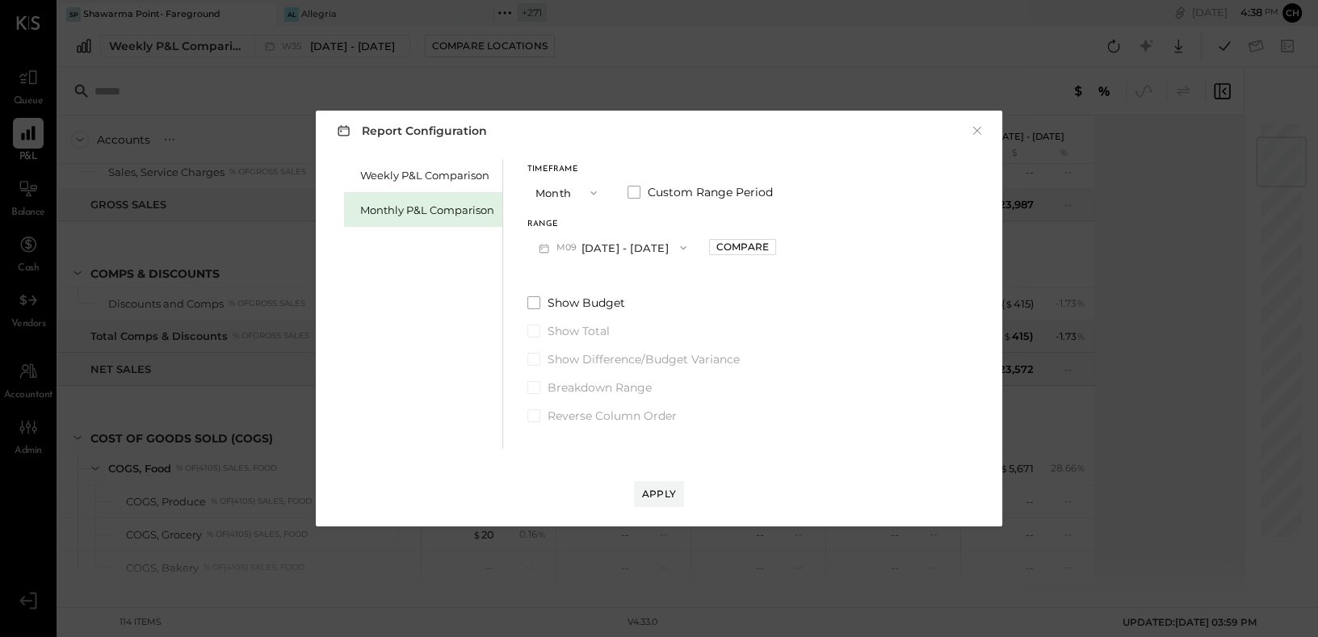
click at [631, 248] on button "M09 [DATE] - [DATE]" at bounding box center [613, 248] width 170 height 30
click at [632, 321] on div "M07 [DATE] - [DATE]" at bounding box center [620, 318] width 184 height 34
click at [717, 248] on div "Compare" at bounding box center [743, 247] width 53 height 14
click at [774, 247] on icon "button" at bounding box center [779, 248] width 10 height 10
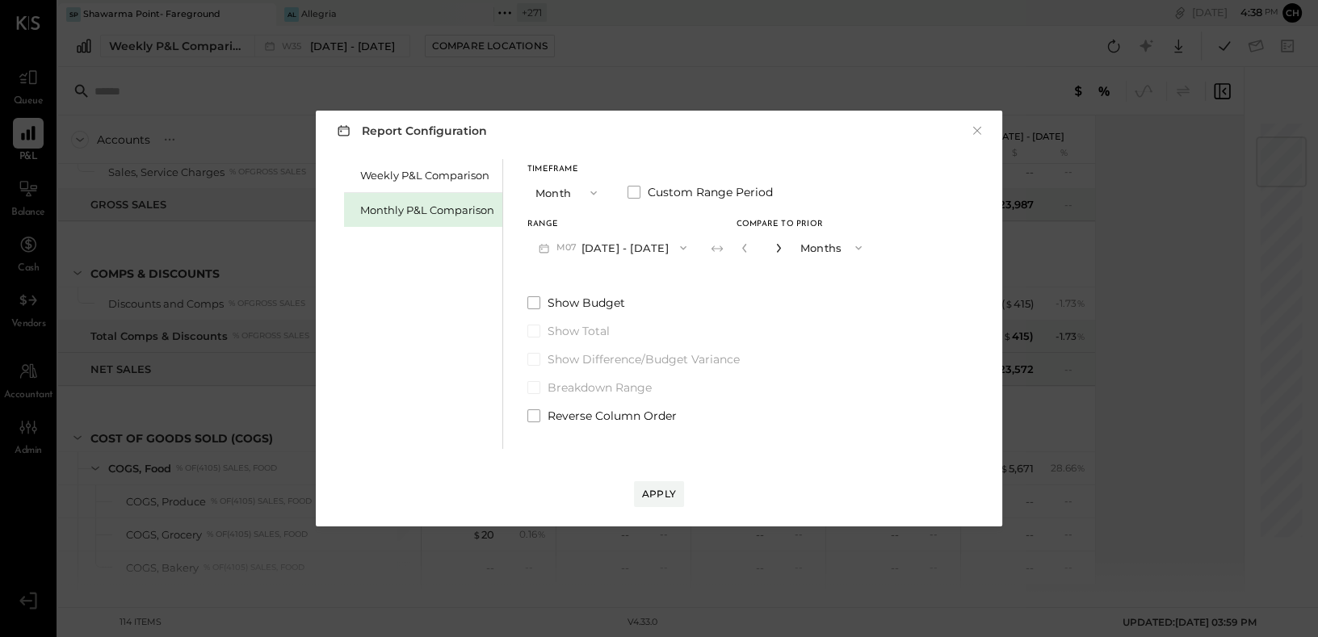
type input "*"
click at [659, 498] on div "Apply" at bounding box center [659, 494] width 34 height 14
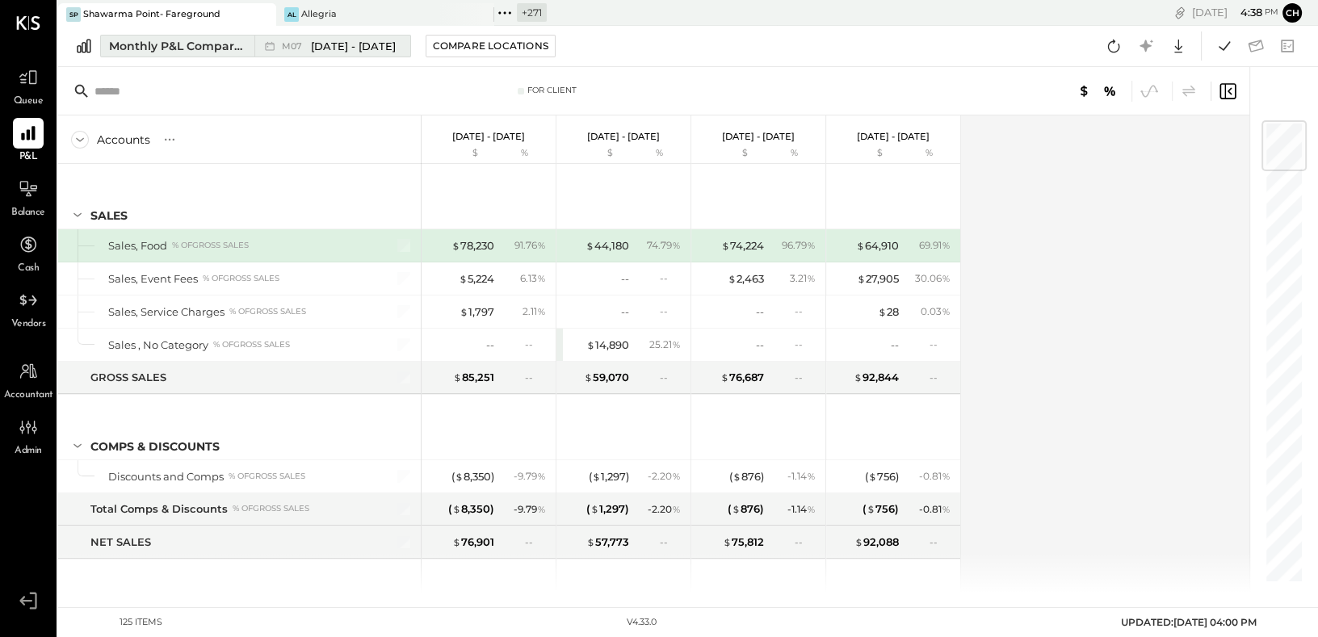
click at [351, 48] on span "[DATE] - [DATE]" at bounding box center [353, 46] width 85 height 15
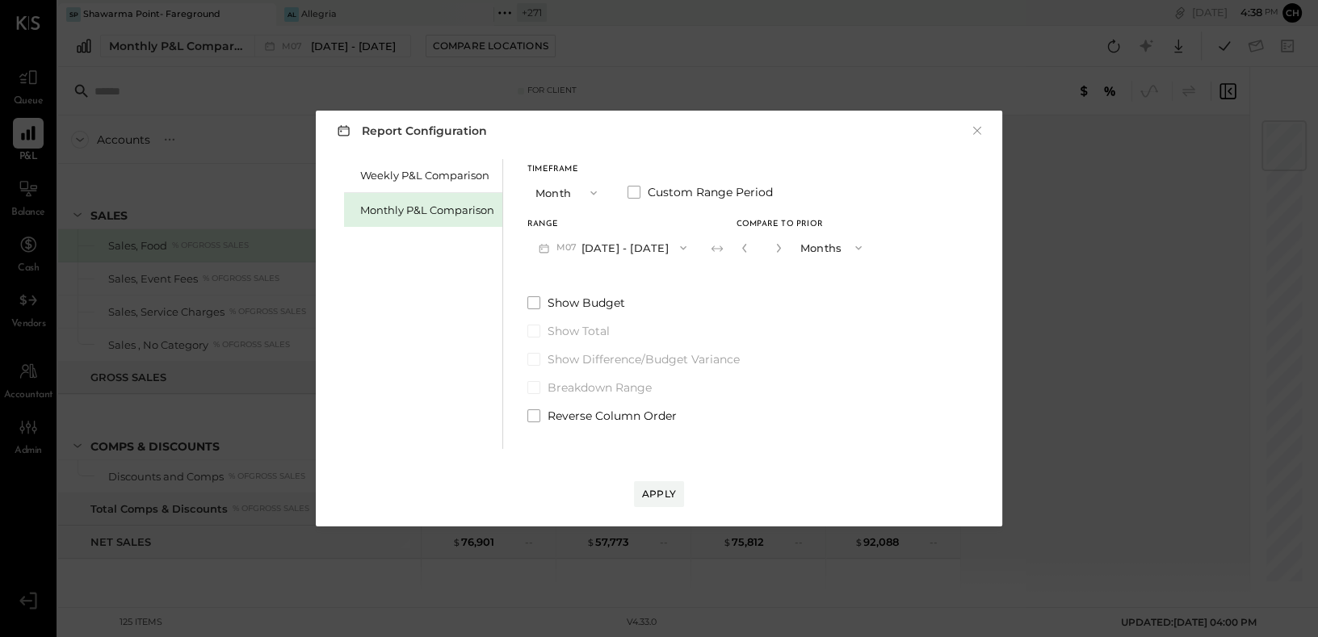
click at [625, 249] on button "M07 Jul 1 - 31, 2025" at bounding box center [613, 248] width 170 height 30
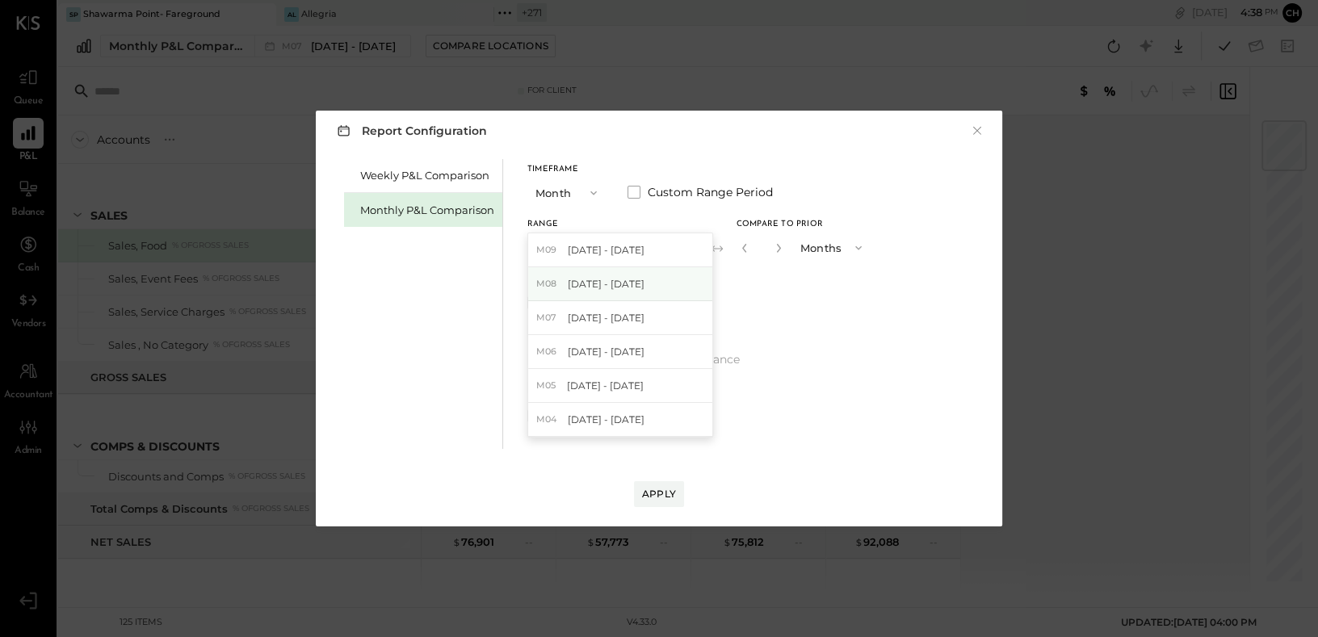
click at [633, 277] on span "[DATE] - [DATE]" at bounding box center [606, 284] width 77 height 14
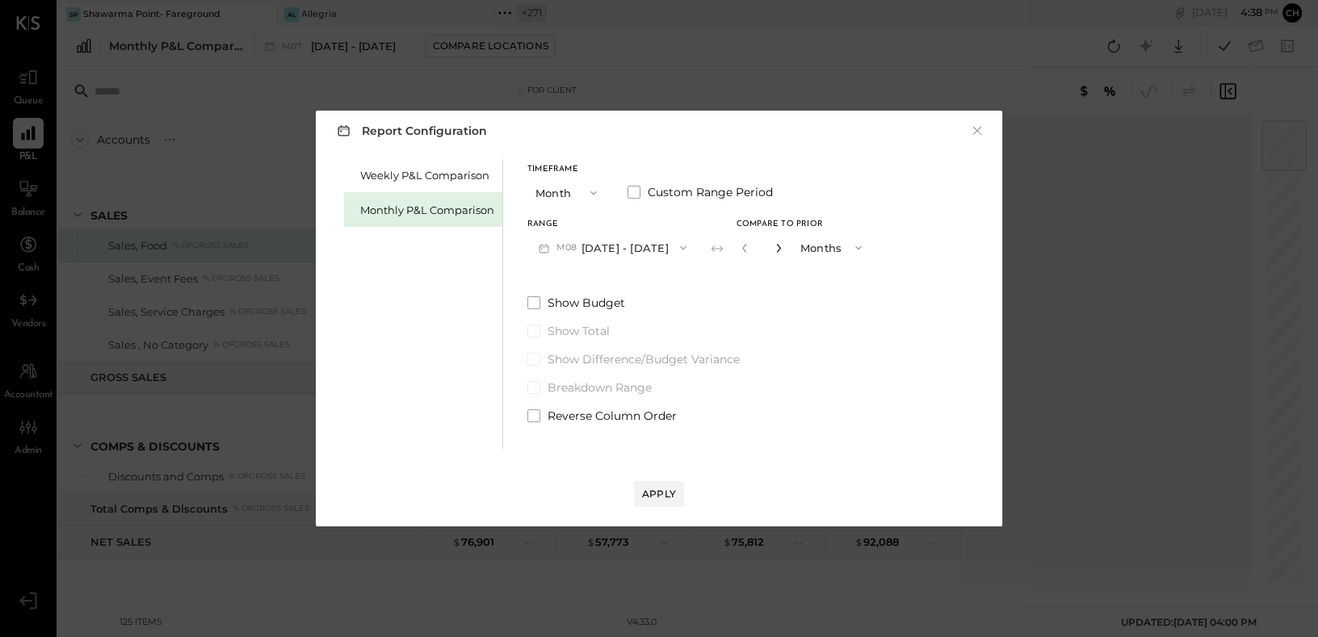
click at [776, 250] on icon "button" at bounding box center [778, 248] width 4 height 9
type input "*"
click at [670, 486] on button "Apply" at bounding box center [659, 494] width 50 height 26
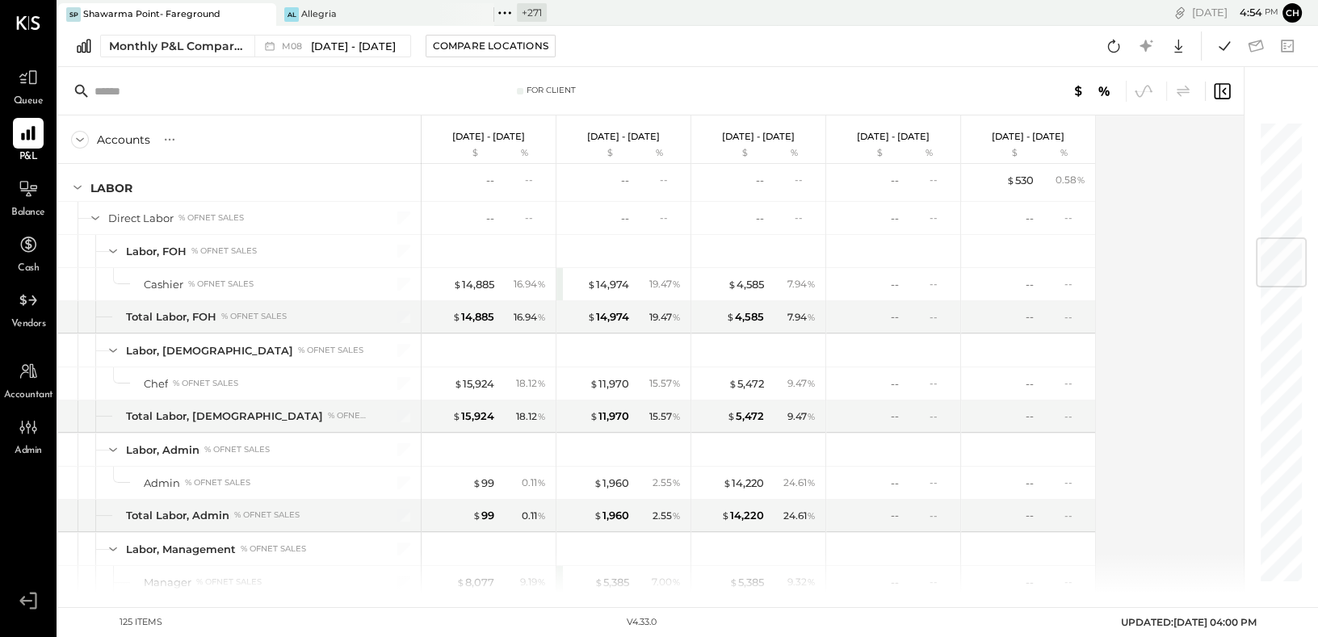
scroll to position [989, 0]
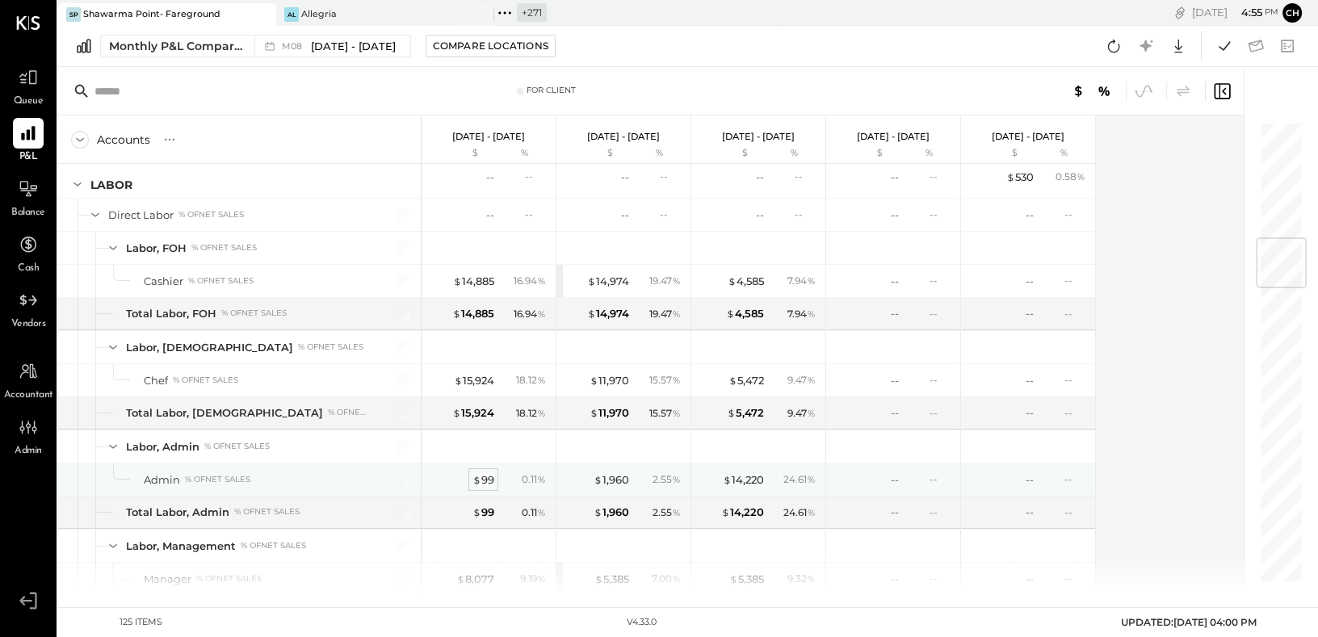
click at [486, 476] on div "$ 99" at bounding box center [484, 480] width 22 height 15
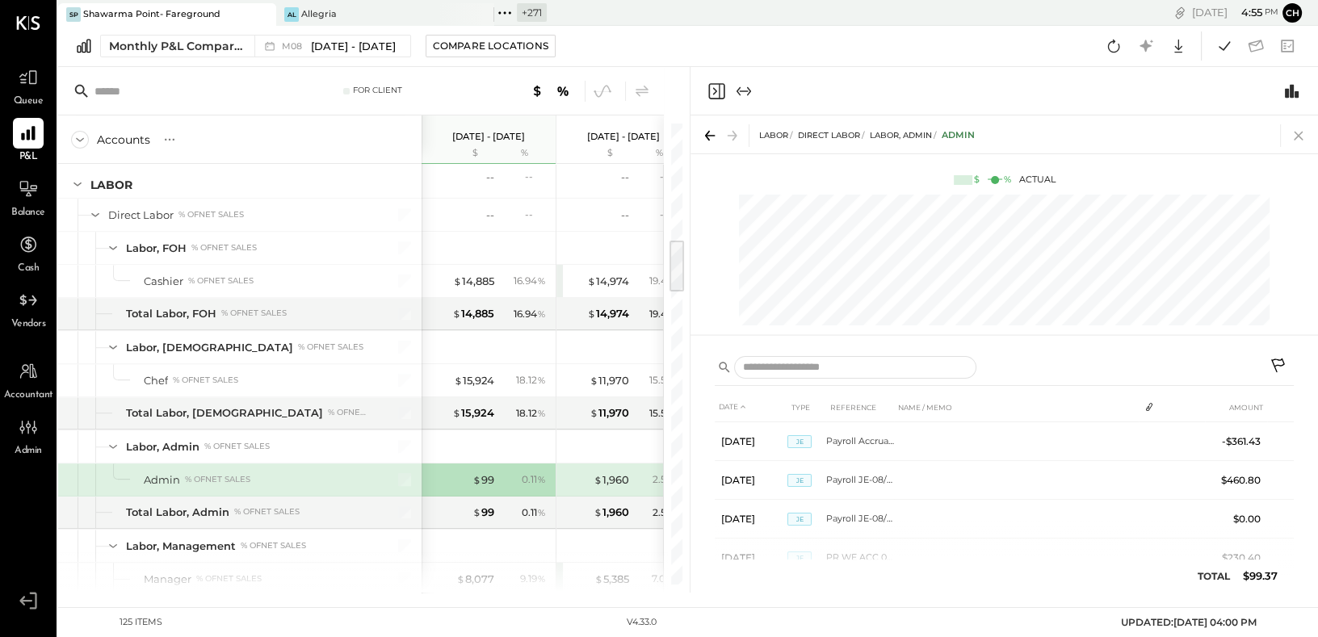
click at [1297, 136] on icon at bounding box center [1298, 136] width 9 height 9
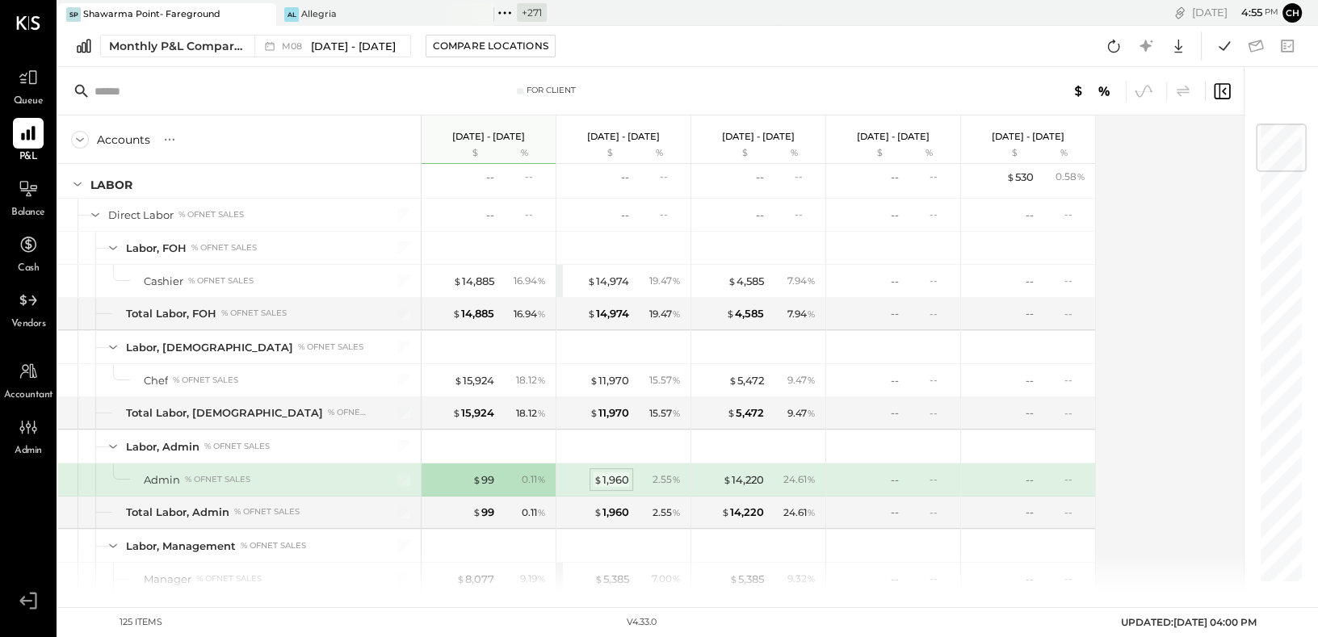
click at [612, 475] on div "$ 1,960" at bounding box center [612, 480] width 36 height 15
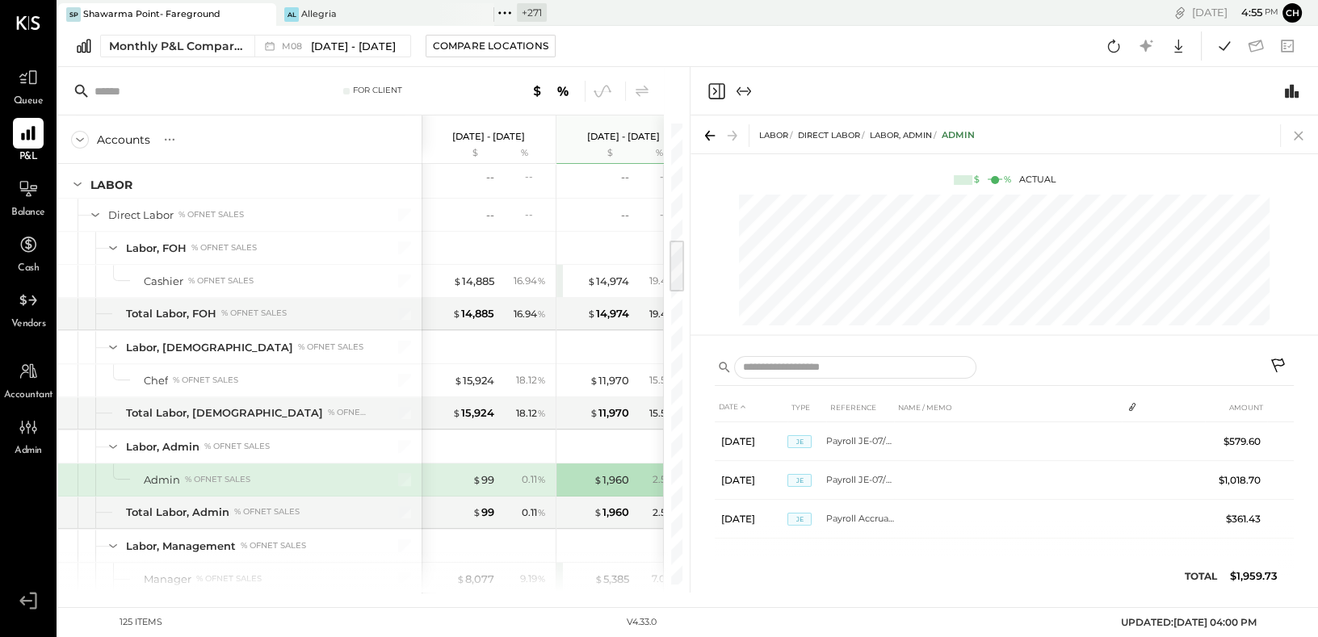
click at [1299, 140] on icon at bounding box center [1299, 135] width 23 height 23
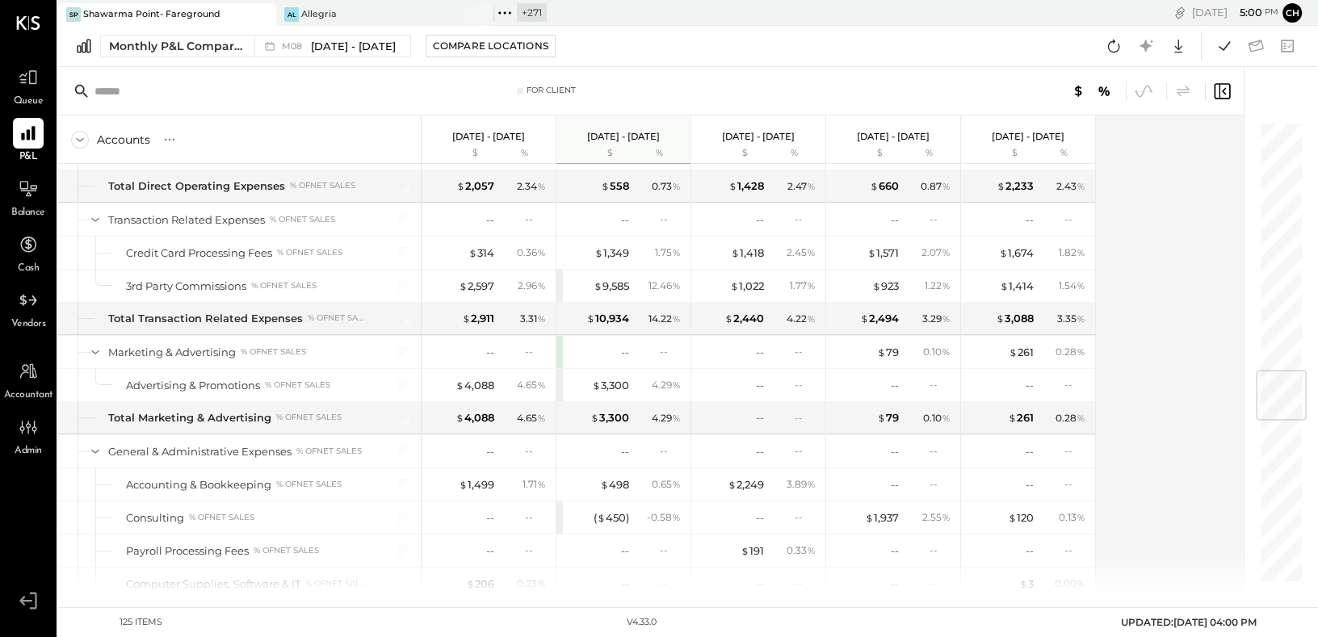
scroll to position [2125, 0]
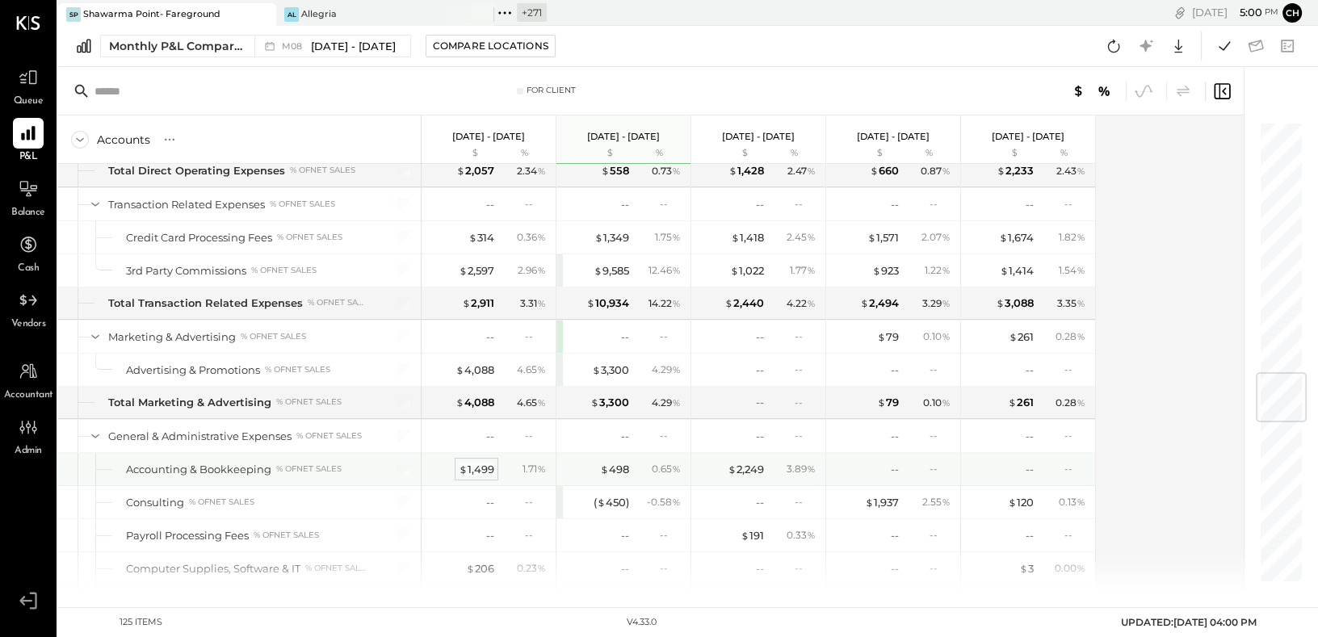
click at [485, 462] on div "$ 1,499" at bounding box center [477, 469] width 36 height 15
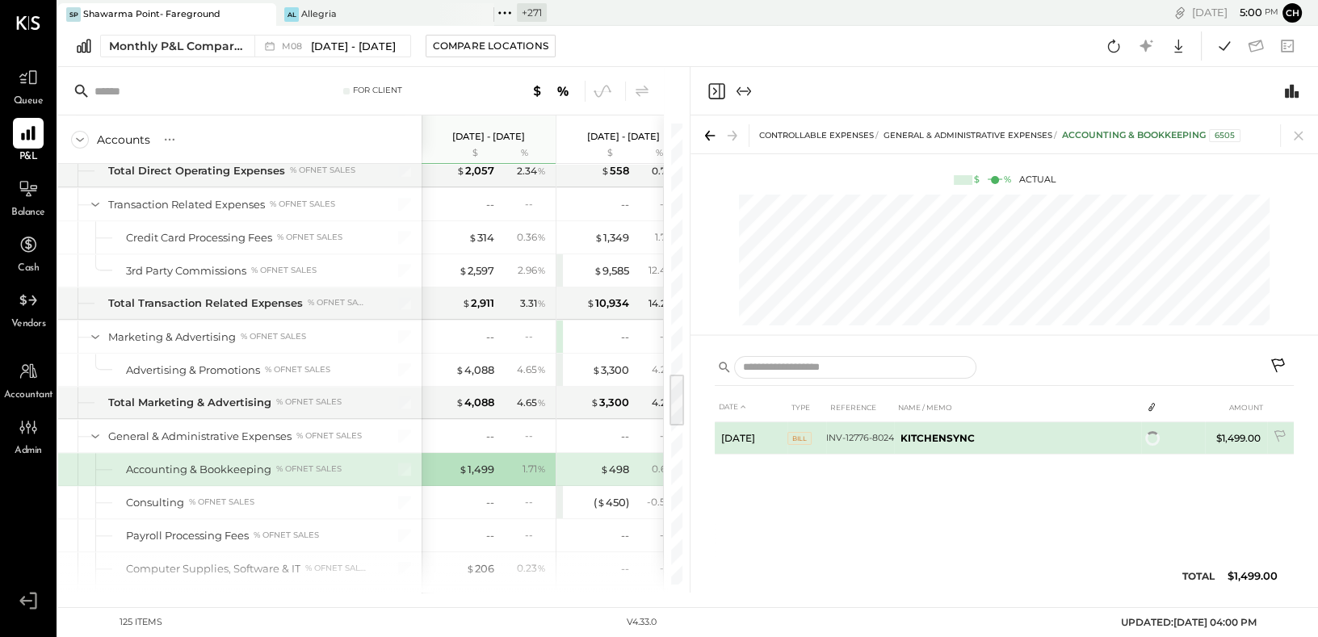
click at [800, 443] on span "Bill" at bounding box center [800, 438] width 24 height 13
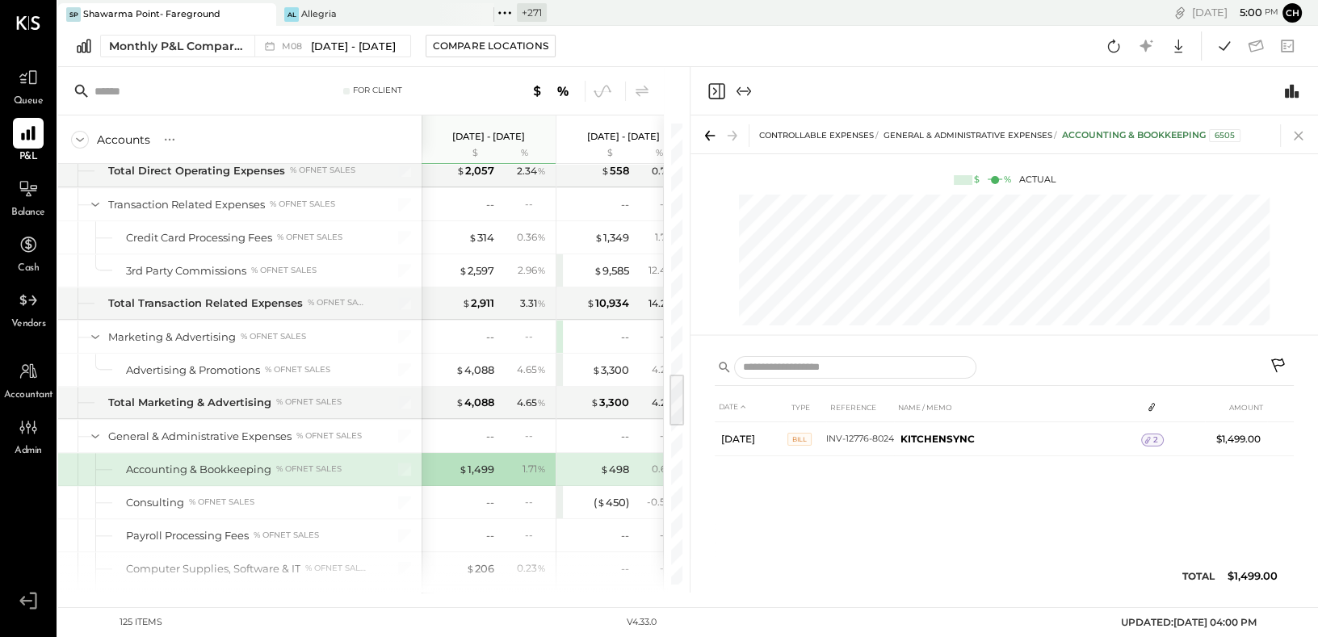
click at [1297, 137] on icon at bounding box center [1298, 136] width 9 height 9
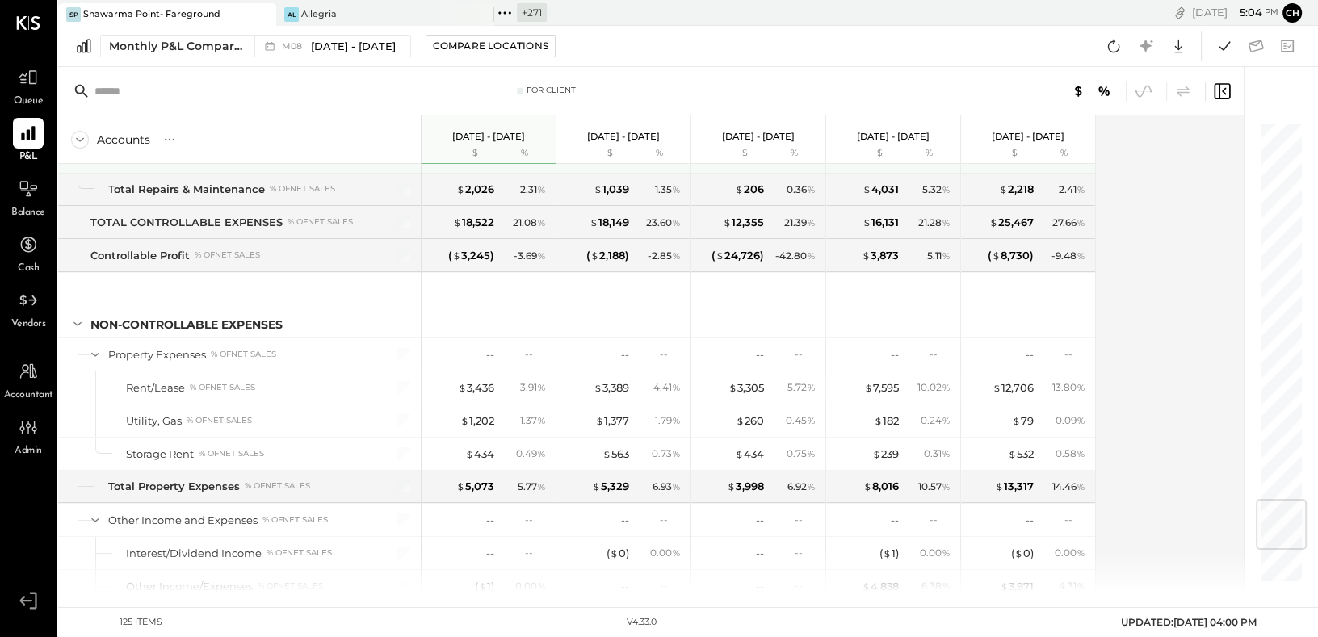
scroll to position [3201, 0]
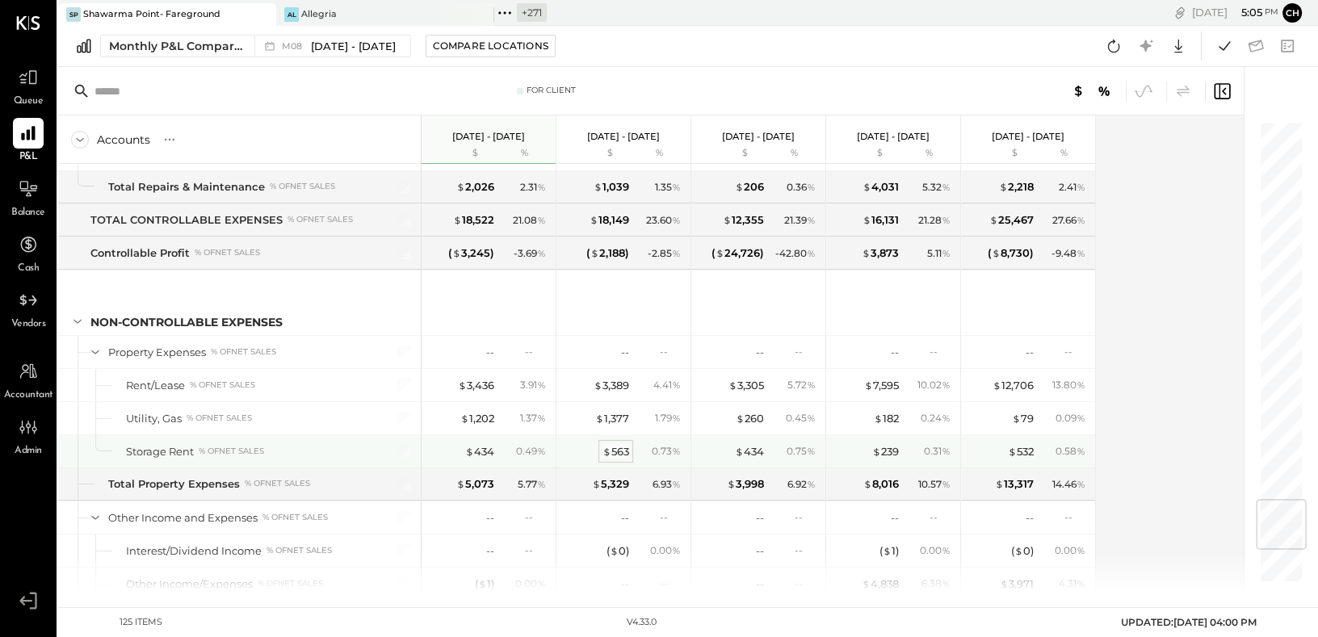
click at [619, 448] on div "$ 563" at bounding box center [616, 451] width 27 height 15
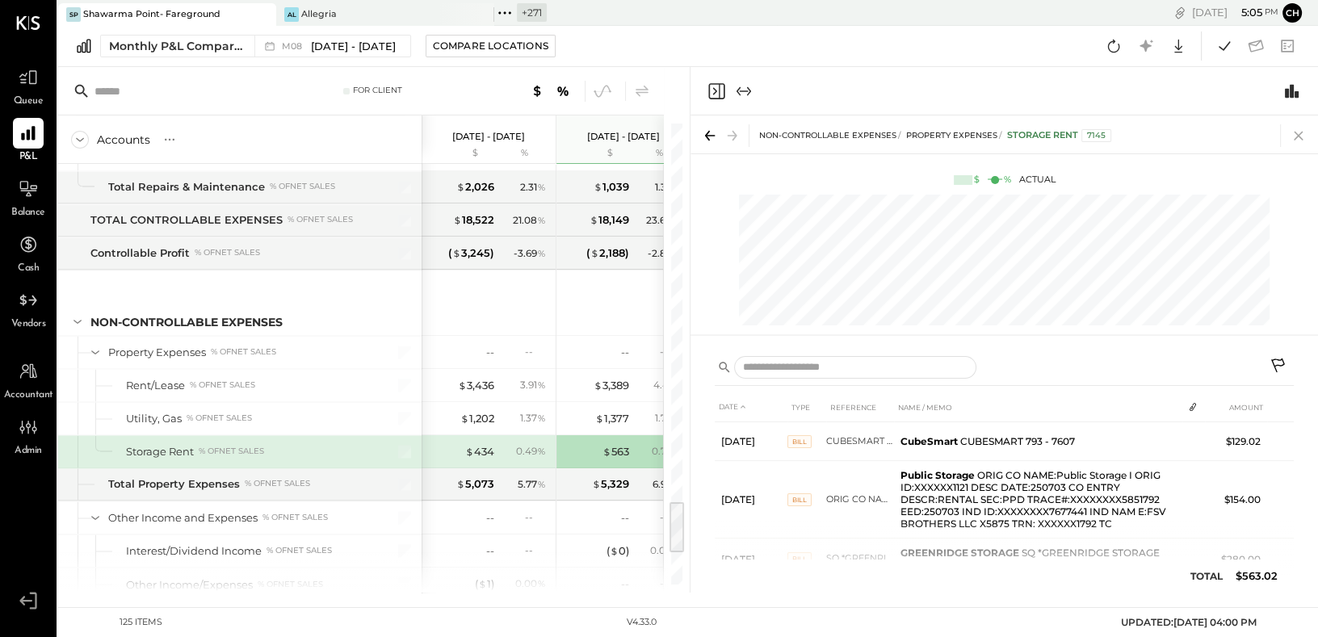
click at [1293, 133] on icon at bounding box center [1299, 135] width 23 height 23
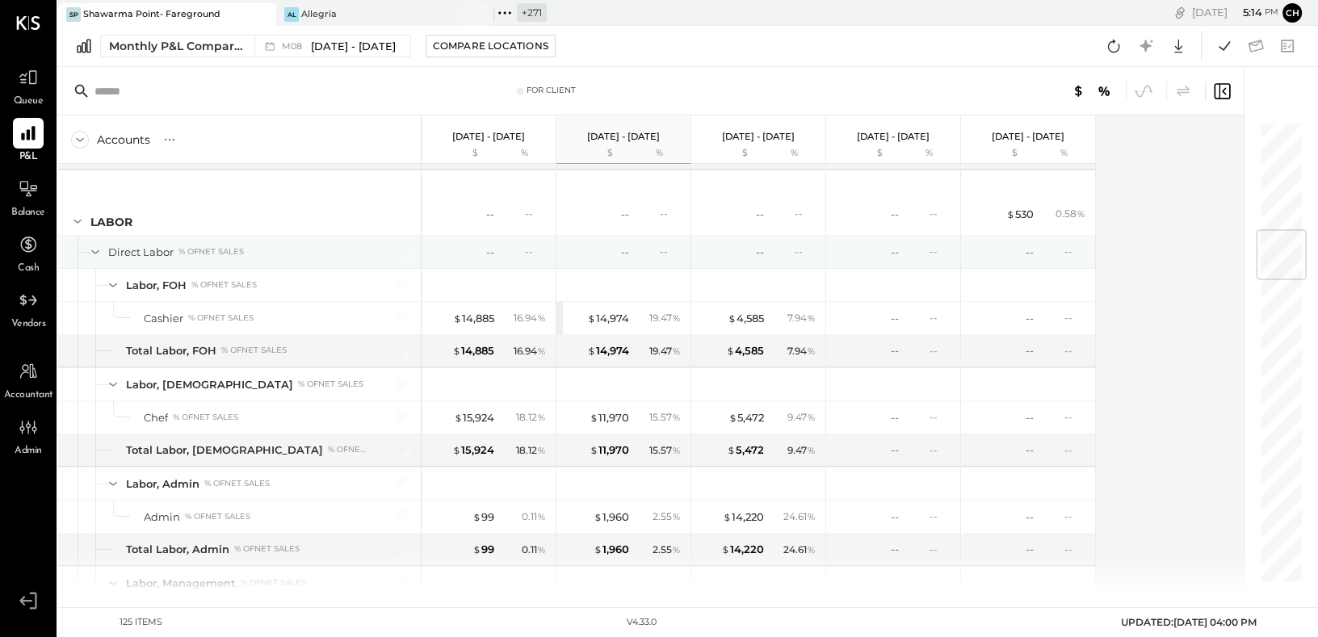
scroll to position [675, 0]
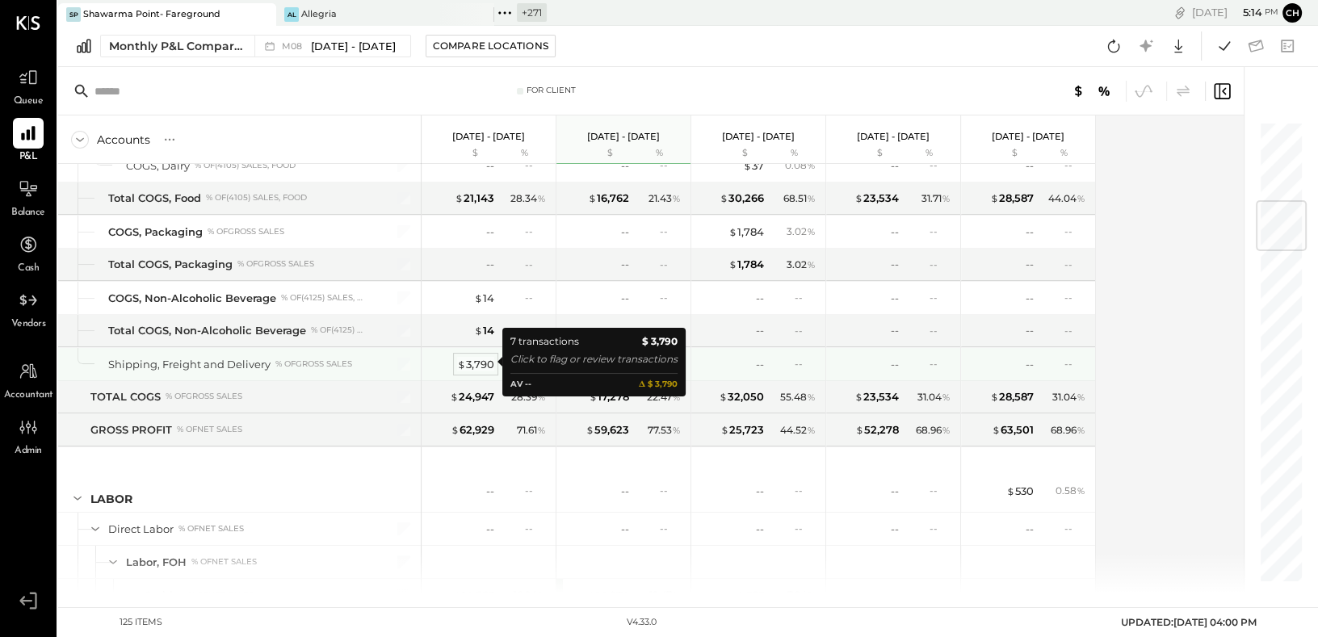
click at [475, 362] on div "$ 3,790" at bounding box center [475, 364] width 37 height 15
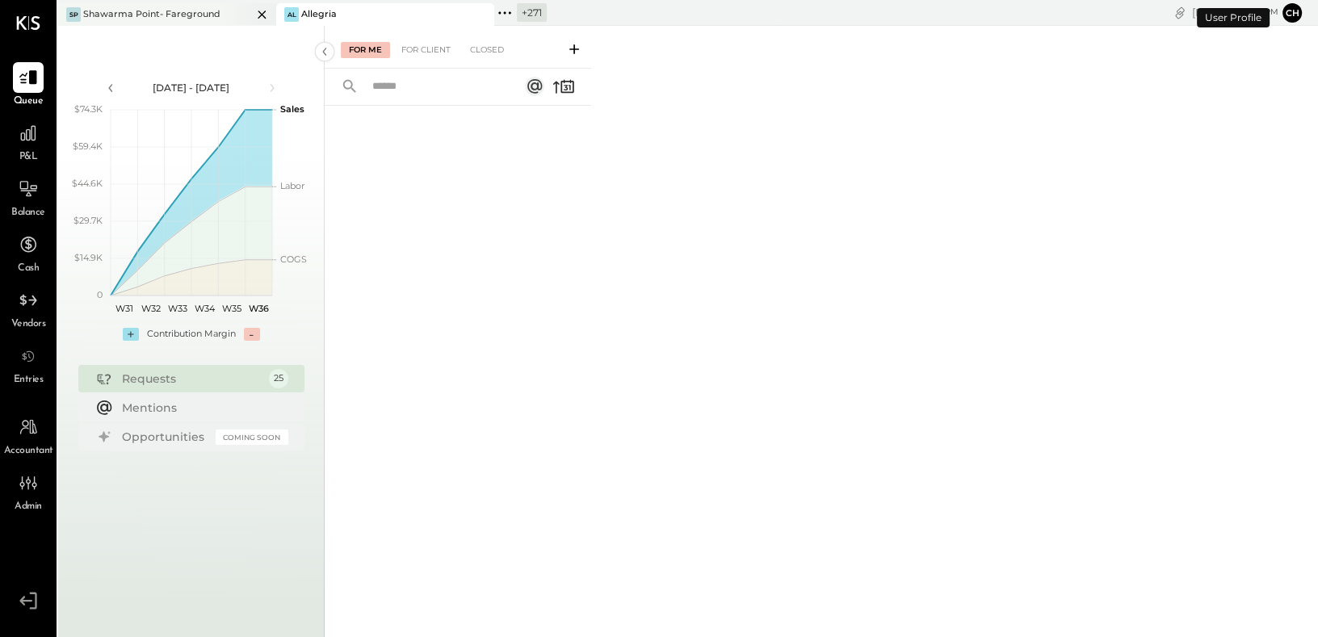
click at [197, 15] on div "Shawarma Point- Fareground" at bounding box center [151, 14] width 137 height 13
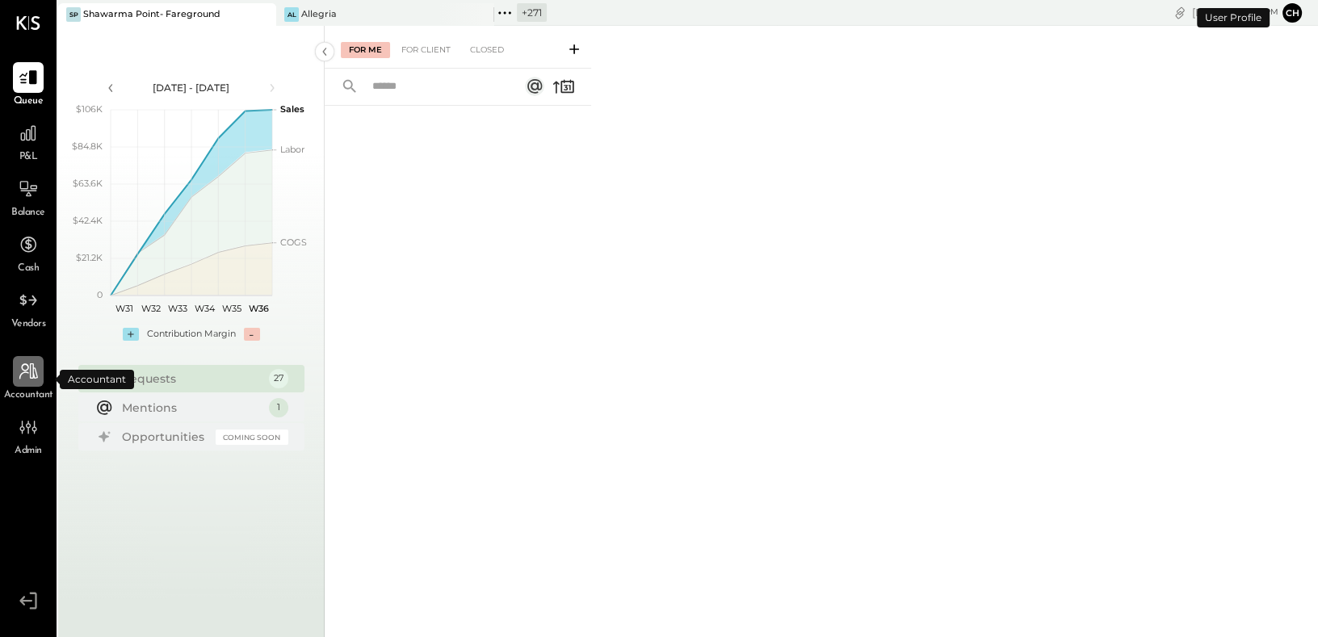
click at [36, 373] on icon at bounding box center [28, 372] width 19 height 16
select select "******"
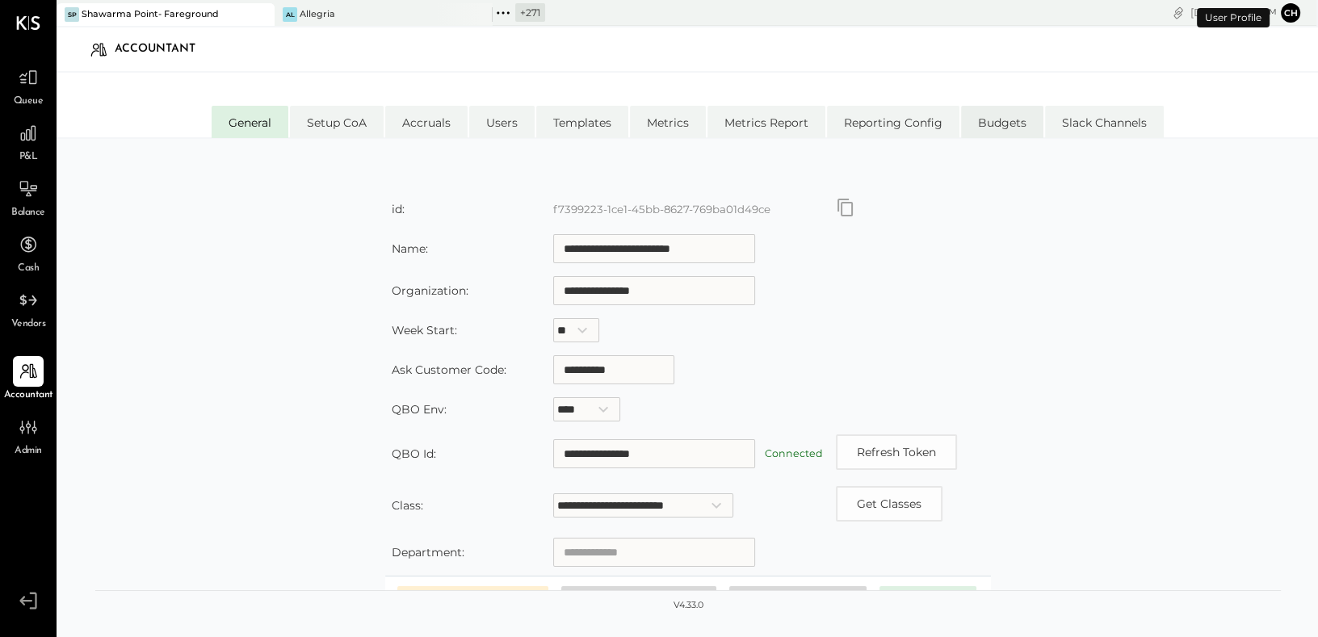
click at [1007, 134] on li "Budgets" at bounding box center [1002, 122] width 82 height 32
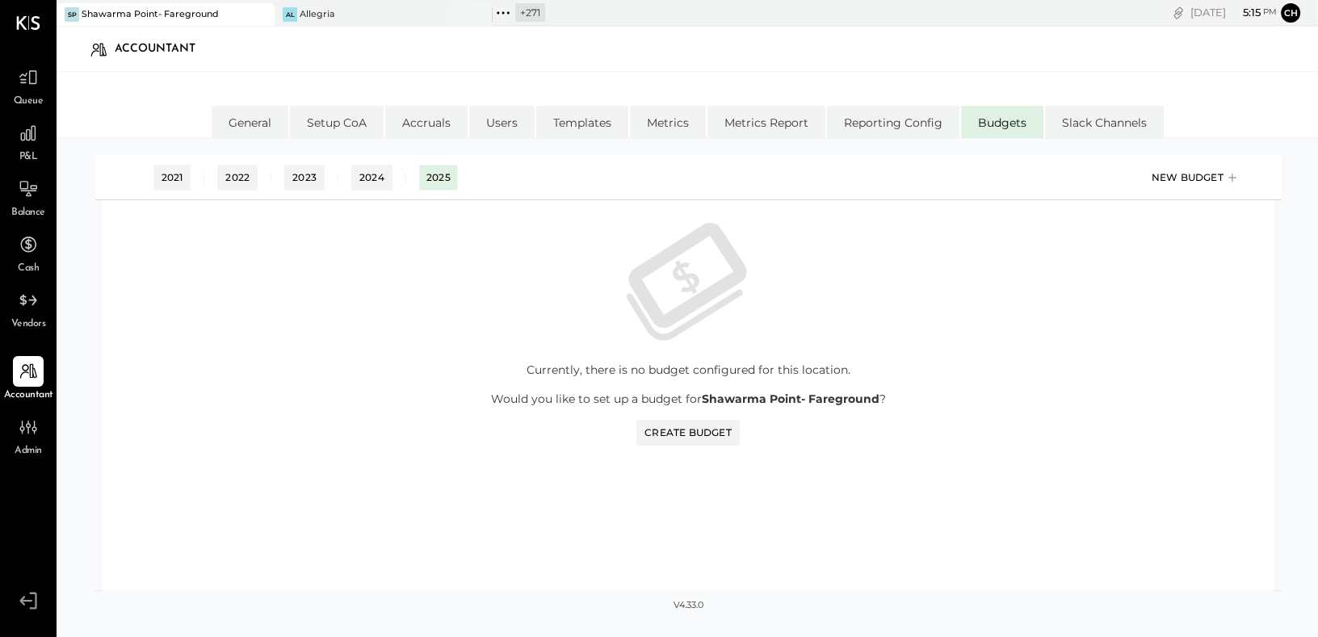
click at [1178, 177] on div "New Budget" at bounding box center [1196, 178] width 89 height 24
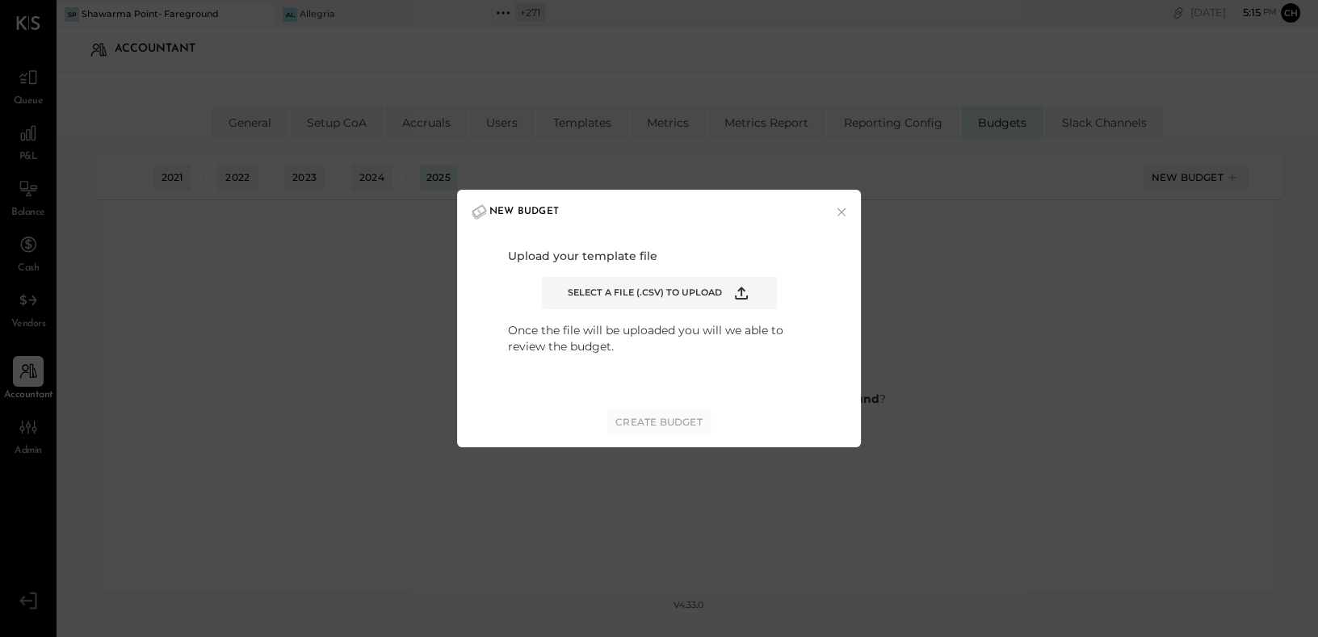
click at [738, 294] on icon "Example Modal" at bounding box center [741, 293] width 19 height 19
click at [0, 0] on input "Select a file (.csv) to upload" at bounding box center [0, 0] width 0 height 0
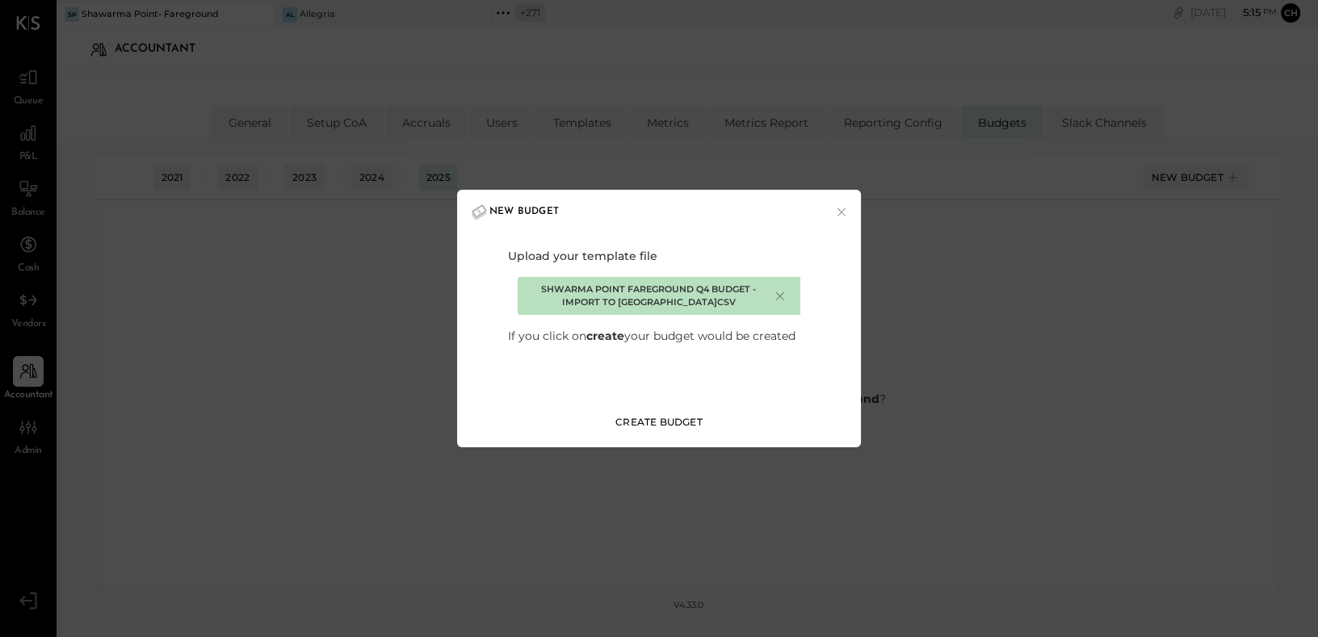
click at [687, 418] on div "Create Budget" at bounding box center [659, 422] width 87 height 14
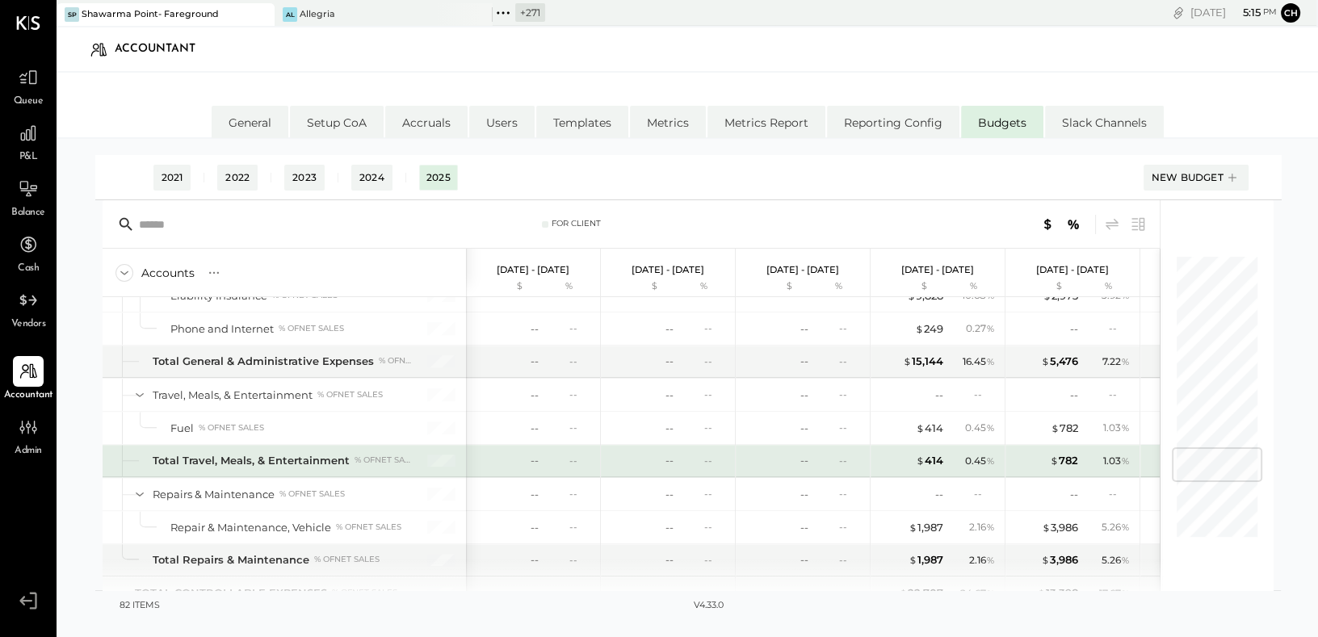
scroll to position [2083, 0]
